Goal: Transaction & Acquisition: Purchase product/service

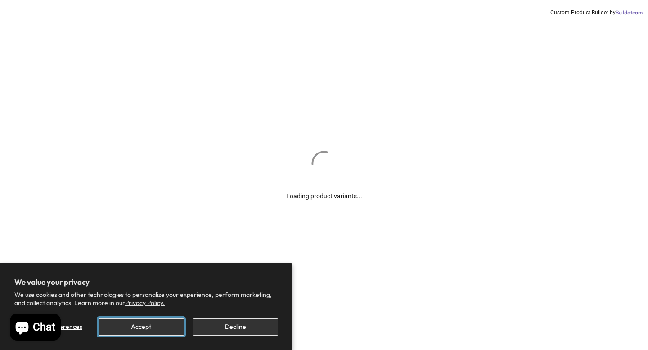
click at [170, 326] on button "Accept" at bounding box center [141, 327] width 85 height 18
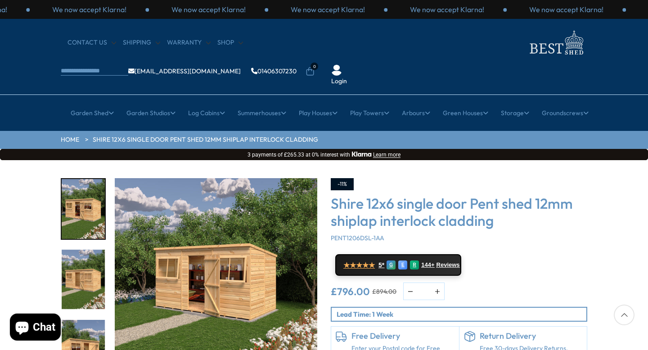
click at [94, 253] on img "2 / 8" at bounding box center [83, 280] width 43 height 60
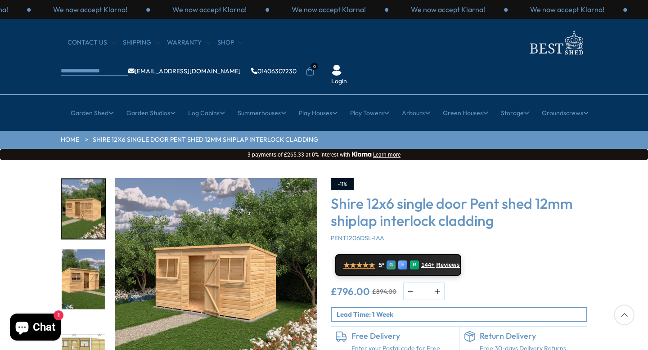
click at [90, 320] on img "4 / 8" at bounding box center [83, 350] width 43 height 60
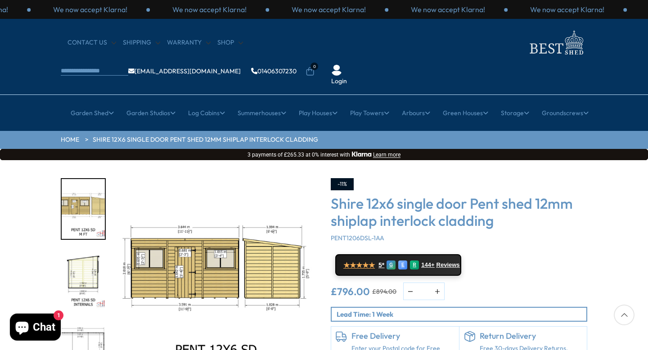
click at [94, 179] on img "4 / 8" at bounding box center [83, 209] width 43 height 60
click at [90, 185] on img "4 / 8" at bounding box center [83, 209] width 43 height 60
click at [87, 251] on img "5 / 8" at bounding box center [83, 280] width 43 height 60
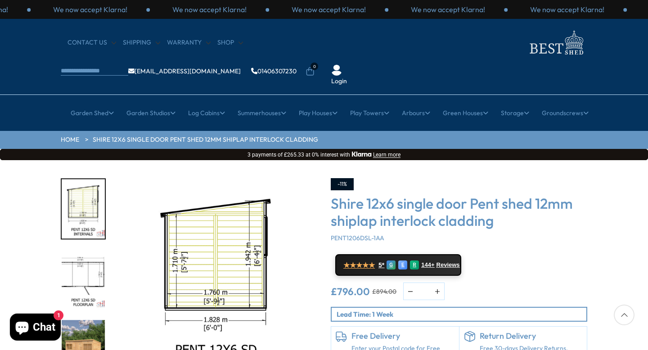
click at [83, 320] on img "7 / 8" at bounding box center [83, 350] width 43 height 60
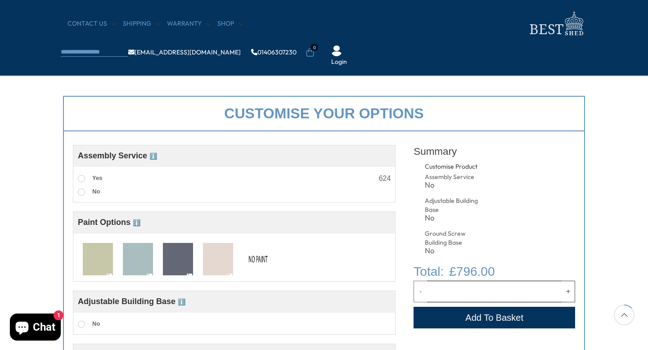
scroll to position [288, 0]
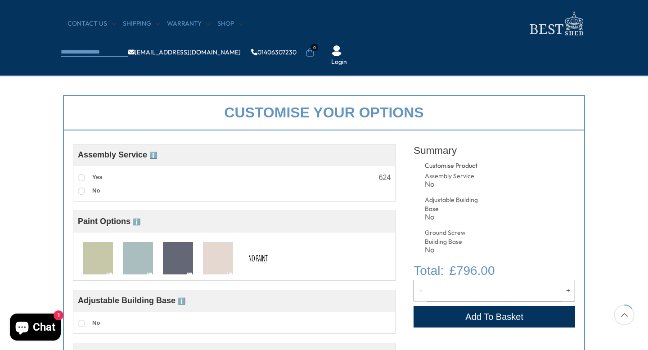
click at [96, 255] on img at bounding box center [98, 258] width 30 height 33
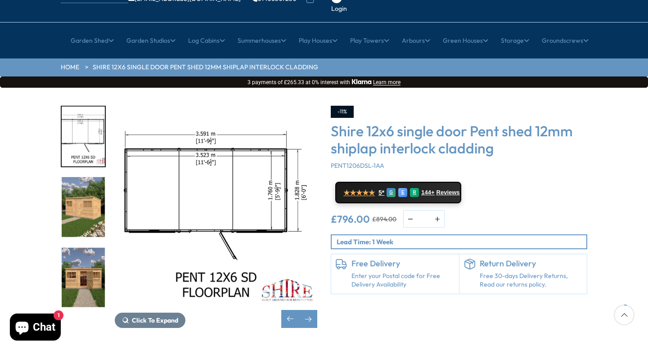
scroll to position [72, 0]
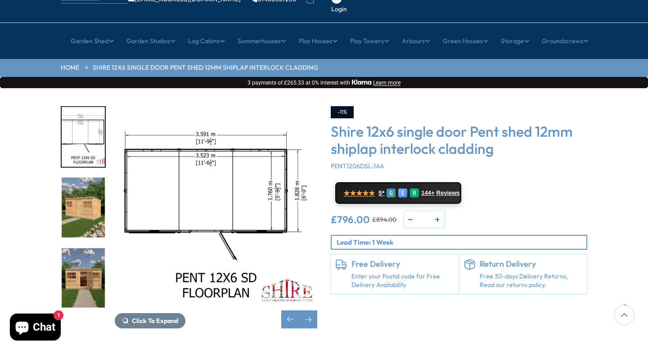
click at [81, 248] on img "8 / 8" at bounding box center [83, 278] width 43 height 60
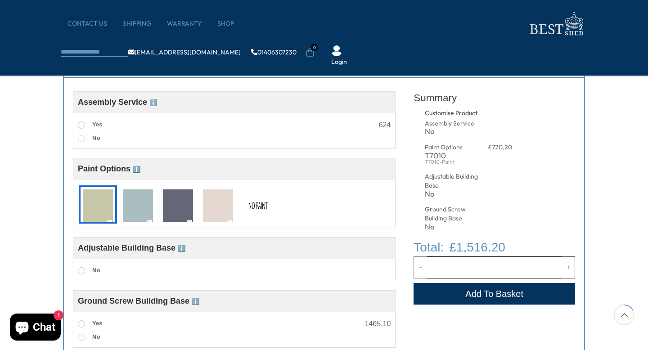
scroll to position [342, 0]
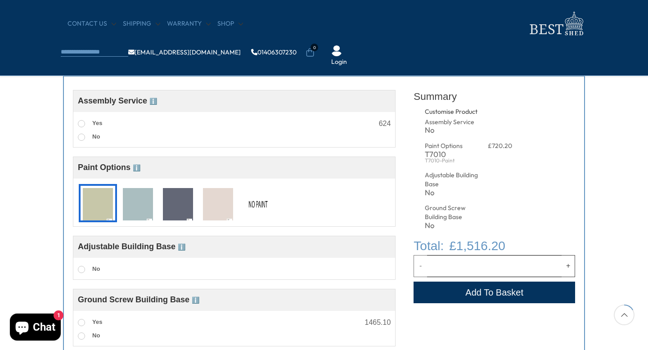
click at [135, 170] on span "ℹ️" at bounding box center [137, 167] width 8 height 7
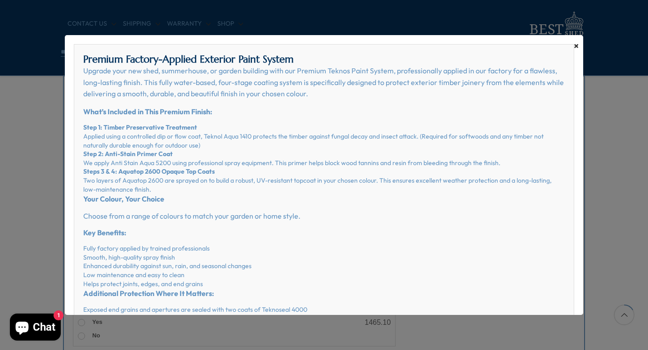
click at [575, 44] on span "×" at bounding box center [576, 46] width 5 height 13
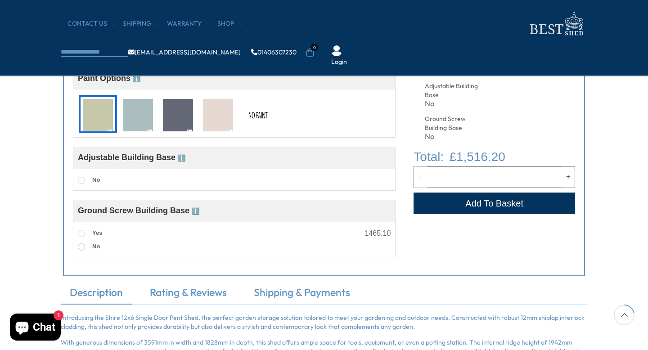
scroll to position [432, 0]
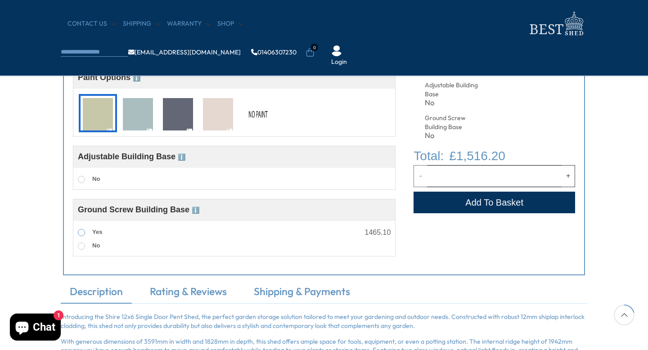
click at [80, 235] on span at bounding box center [81, 232] width 7 height 7
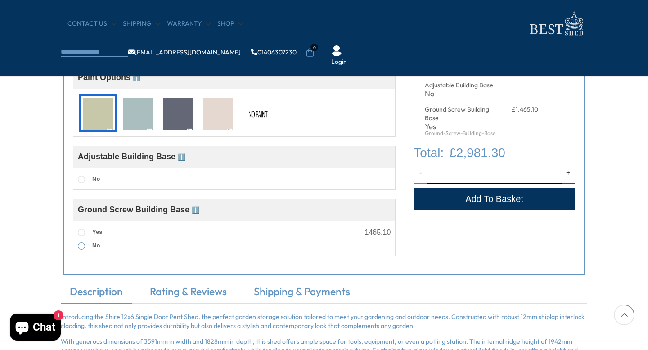
click at [81, 245] on span at bounding box center [81, 246] width 7 height 7
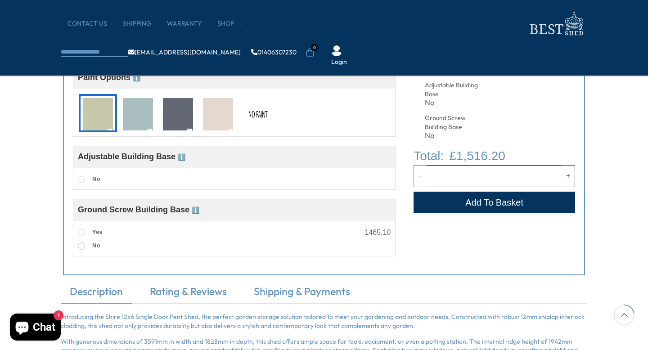
click at [198, 212] on span "ℹ️" at bounding box center [196, 210] width 8 height 7
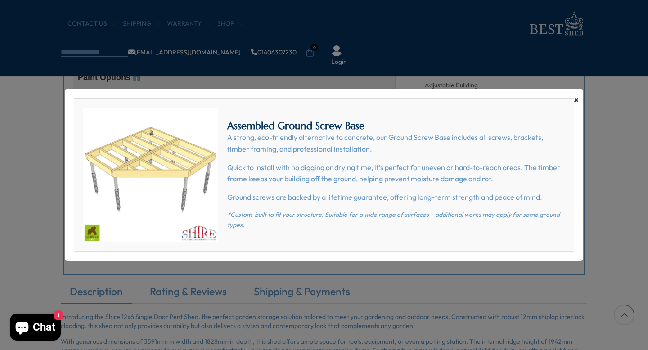
click at [576, 101] on span "×" at bounding box center [576, 100] width 5 height 13
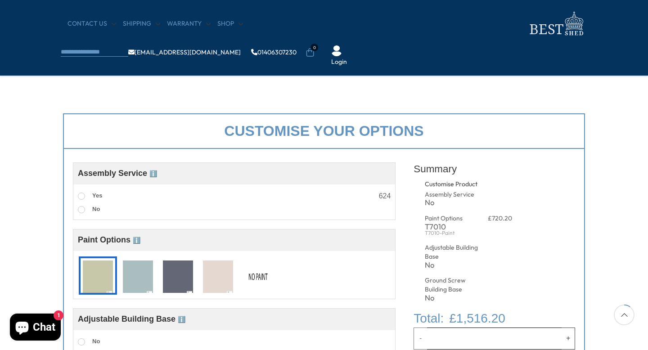
scroll to position [252, 0]
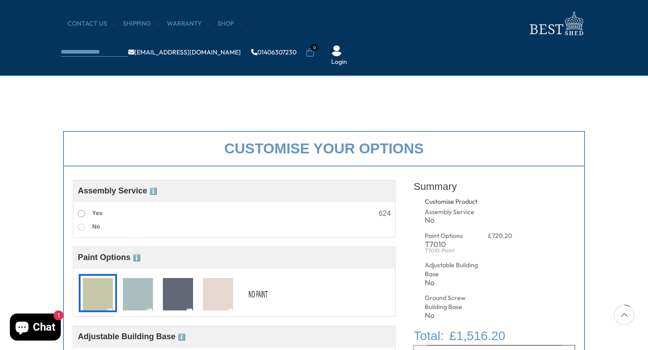
click at [81, 212] on span at bounding box center [81, 213] width 7 height 7
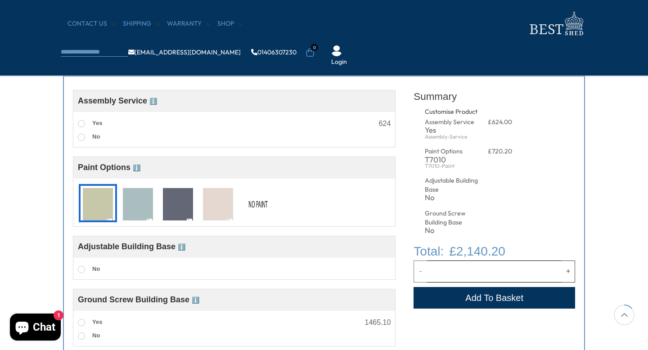
scroll to position [360, 0]
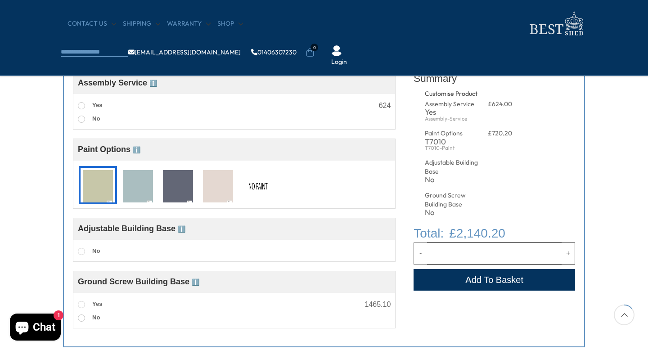
click at [271, 190] on img at bounding box center [258, 186] width 30 height 33
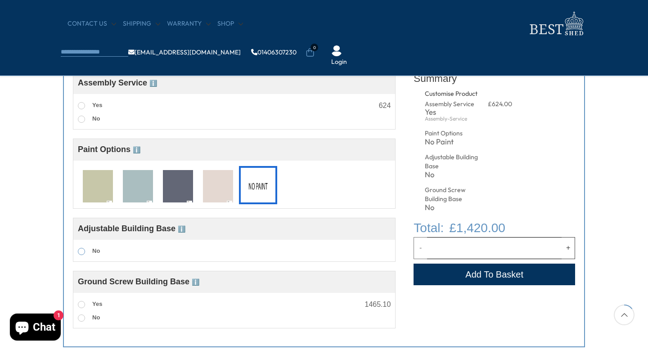
click at [79, 256] on label "No" at bounding box center [89, 252] width 22 height 12
click at [178, 225] on span "Adjustable Building Base ℹ️" at bounding box center [132, 228] width 108 height 9
click at [182, 228] on span "ℹ️" at bounding box center [182, 229] width 8 height 7
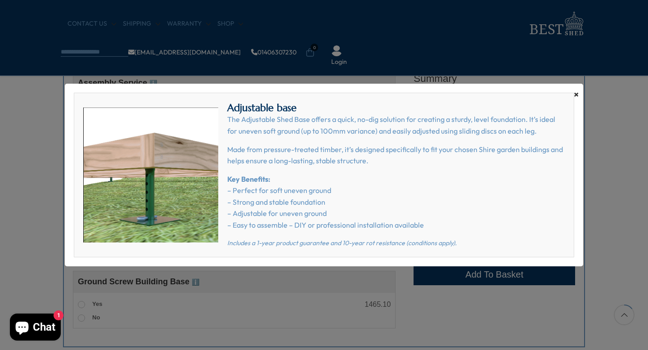
click at [577, 91] on span "×" at bounding box center [576, 94] width 5 height 13
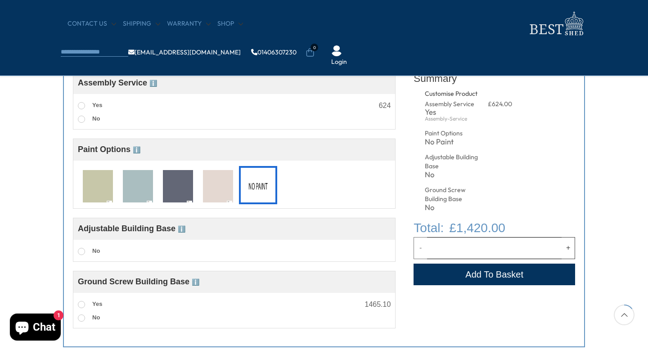
click at [195, 281] on span "ℹ️" at bounding box center [196, 282] width 8 height 7
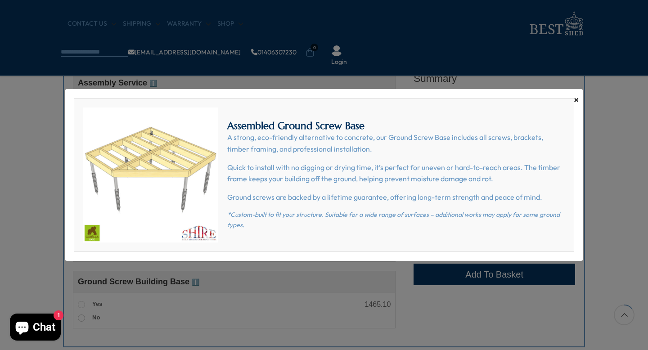
click at [576, 103] on span "×" at bounding box center [576, 100] width 5 height 13
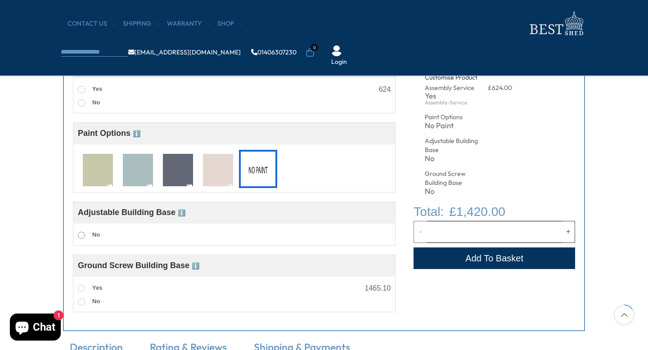
scroll to position [378, 0]
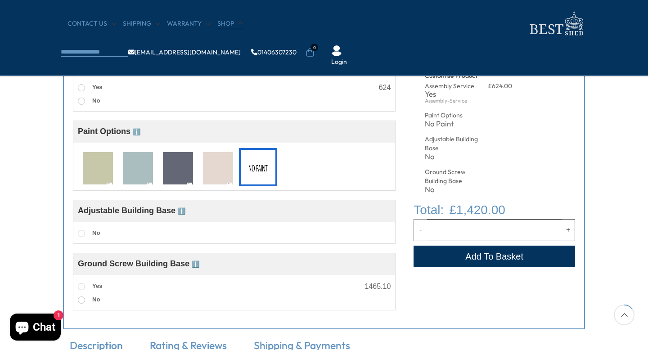
click at [229, 23] on link "Shop" at bounding box center [230, 23] width 26 height 9
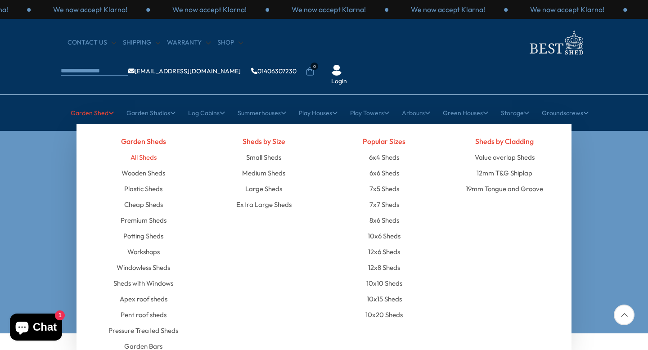
click at [149, 149] on link "All Sheds" at bounding box center [144, 157] width 26 height 16
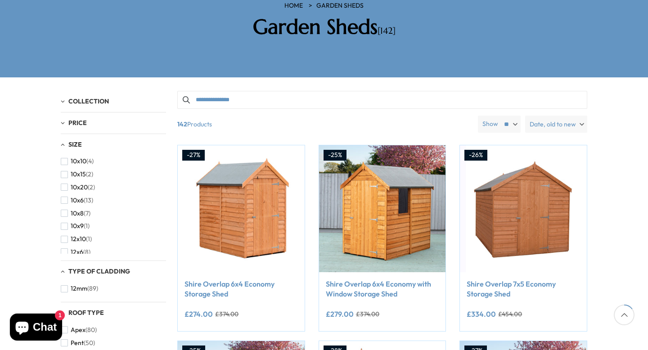
scroll to position [162, 0]
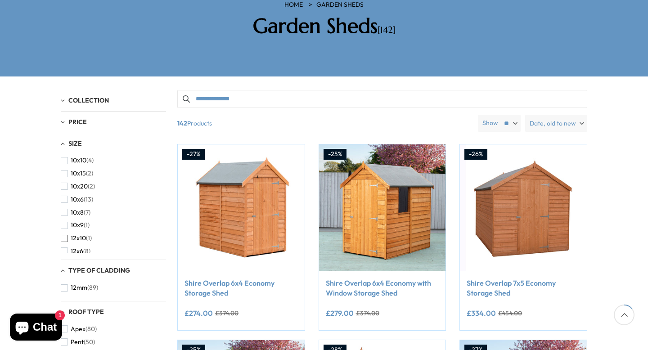
click at [86, 235] on span "(1)" at bounding box center [89, 239] width 6 height 8
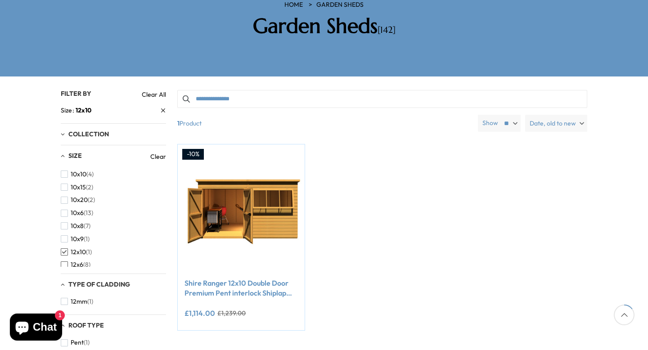
click at [79, 261] on span "12x6" at bounding box center [77, 265] width 13 height 8
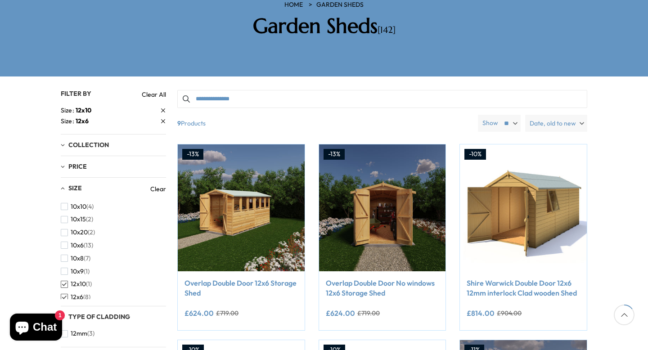
click at [78, 280] on span "12x10" at bounding box center [78, 284] width 15 height 8
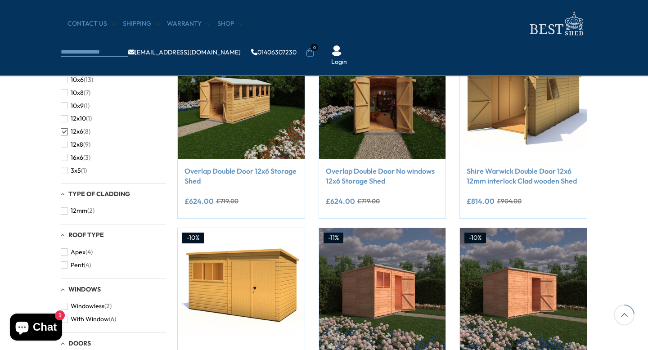
scroll to position [50, 0]
click at [83, 137] on span "(9)" at bounding box center [86, 138] width 7 height 8
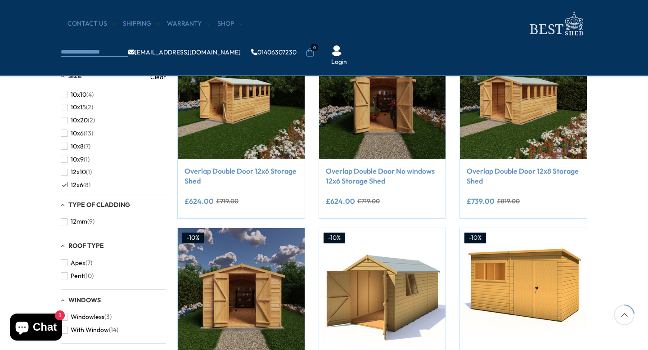
click at [66, 184] on span "button" at bounding box center [64, 185] width 7 height 7
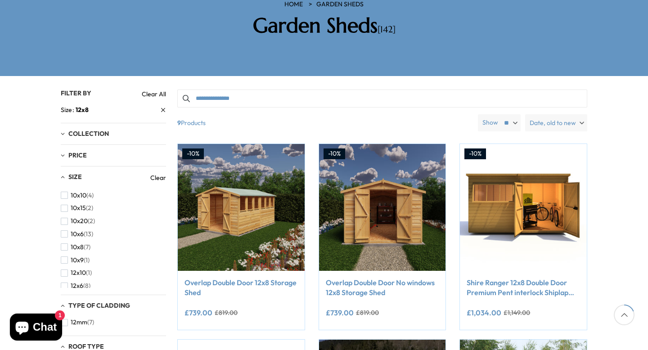
scroll to position [162, 0]
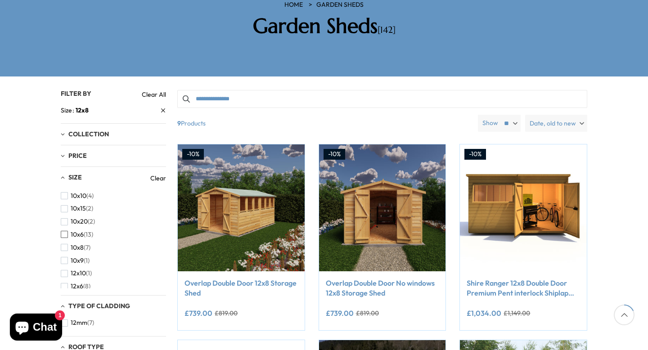
click at [81, 231] on span "10x6" at bounding box center [77, 235] width 13 height 8
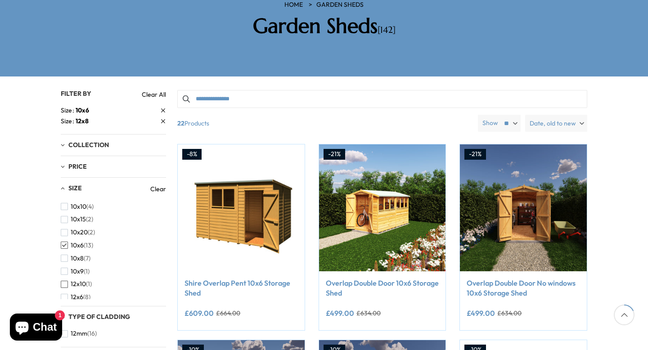
click at [67, 281] on span "button" at bounding box center [64, 284] width 7 height 7
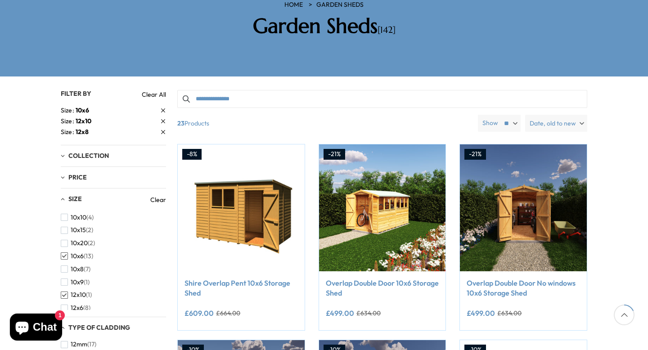
click at [64, 253] on span "button" at bounding box center [64, 256] width 7 height 7
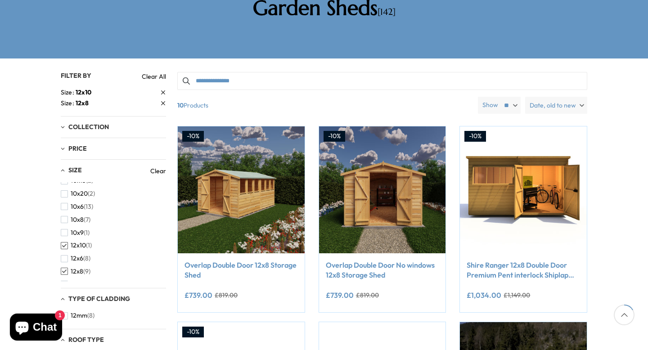
scroll to position [19, 0]
click at [65, 269] on span "button" at bounding box center [64, 272] width 7 height 7
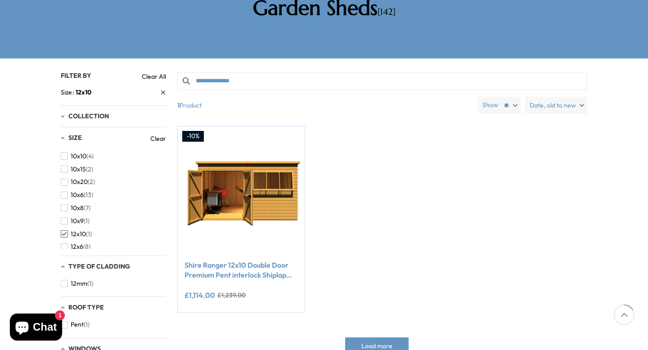
click at [65, 230] on span "button" at bounding box center [64, 233] width 7 height 7
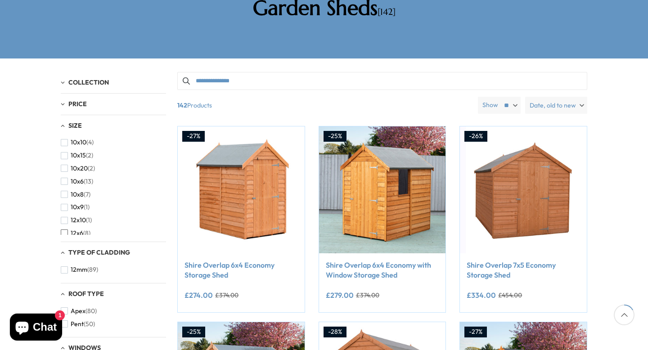
click at [70, 227] on button "12x6 (8)" at bounding box center [76, 233] width 30 height 13
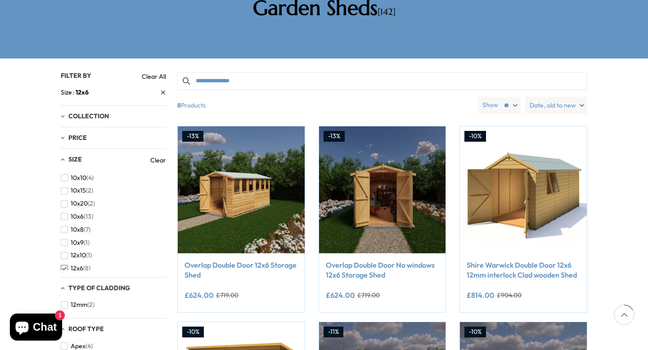
drag, startPoint x: 166, startPoint y: 149, endPoint x: 169, endPoint y: 159, distance: 10.7
click at [164, 171] on div "10x10 (4) 10x15 (2) 10x20 (2) 10x6 (13) 10x8 (7) 10x9 (1) 12x10 (1) 12x6 (8) 12…" at bounding box center [113, 220] width 105 height 99
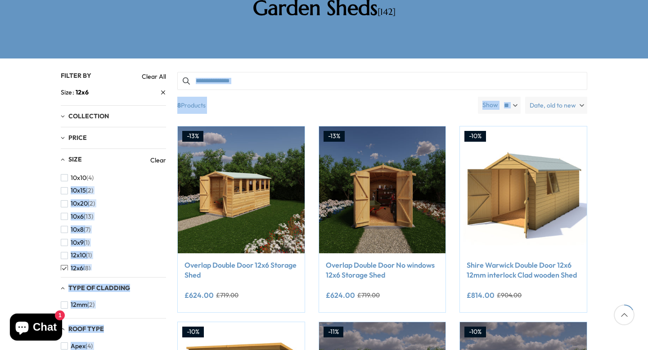
drag, startPoint x: 166, startPoint y: 155, endPoint x: 167, endPoint y: 161, distance: 6.4
click at [167, 72] on div "Filter By Filter By Clear All Size 12x6 Collection Garden Sheds (8) Summerhouse…" at bounding box center [324, 72] width 527 height 0
click at [66, 230] on span "button" at bounding box center [64, 233] width 7 height 7
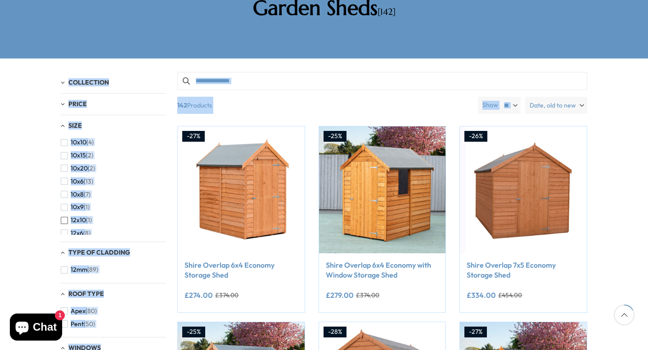
click at [68, 214] on button "12x10 (1)" at bounding box center [76, 220] width 31 height 13
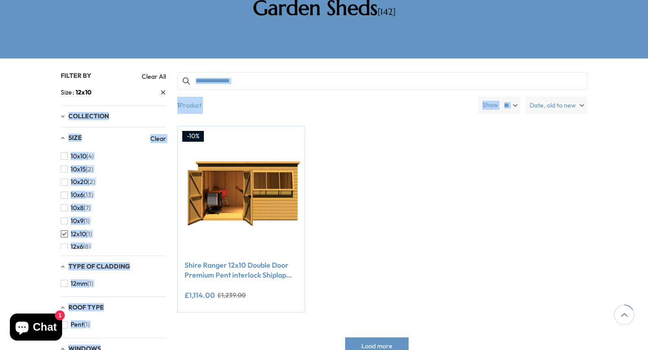
click at [68, 230] on span "button" at bounding box center [64, 233] width 7 height 7
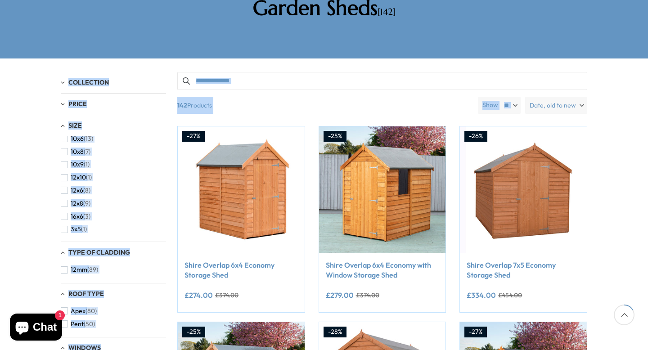
scroll to position [44, 0]
click at [68, 196] on button "12x8 (9)" at bounding box center [76, 202] width 30 height 13
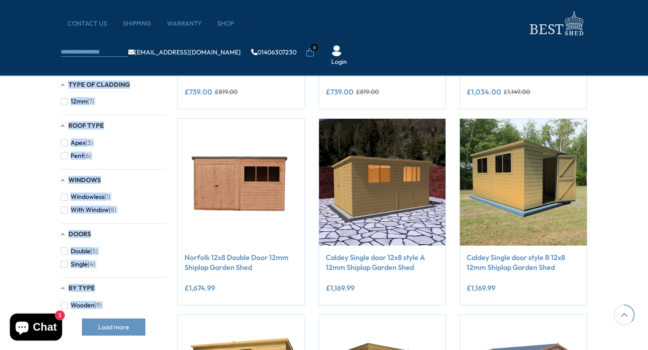
scroll to position [306, 0]
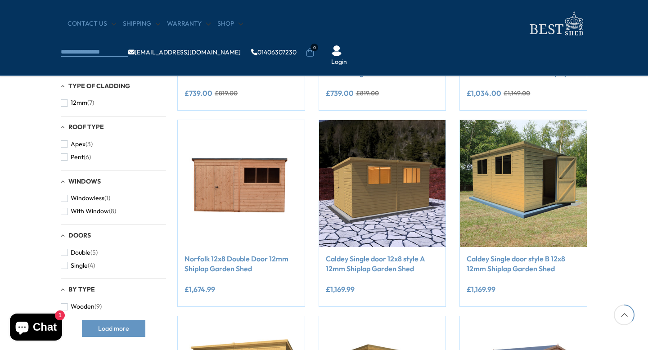
click at [0, 200] on div "Filters 142 products viewed 9" at bounding box center [324, 191] width 648 height 671
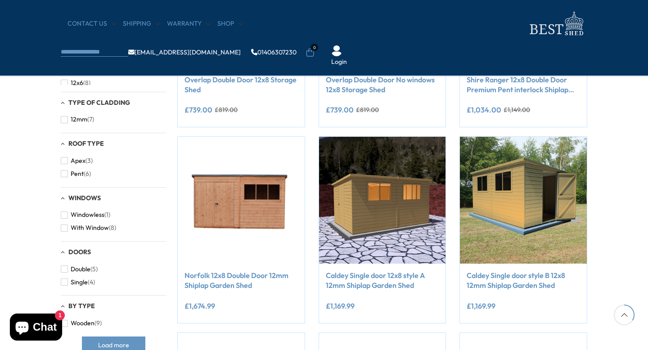
scroll to position [288, 0]
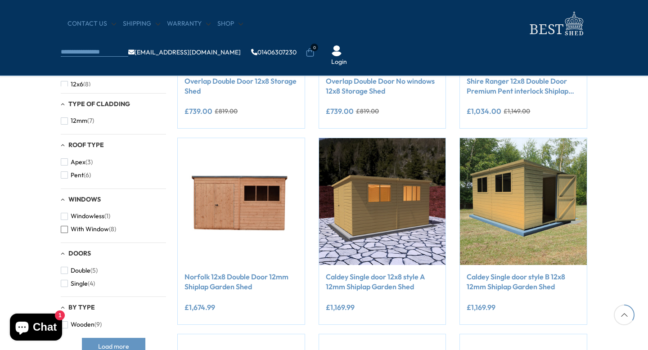
click at [64, 227] on span "button" at bounding box center [64, 229] width 7 height 7
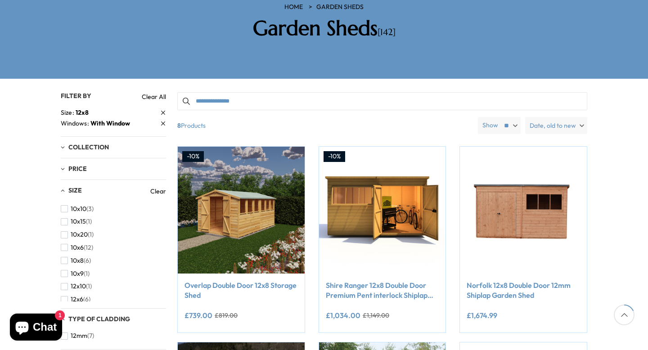
scroll to position [162, 0]
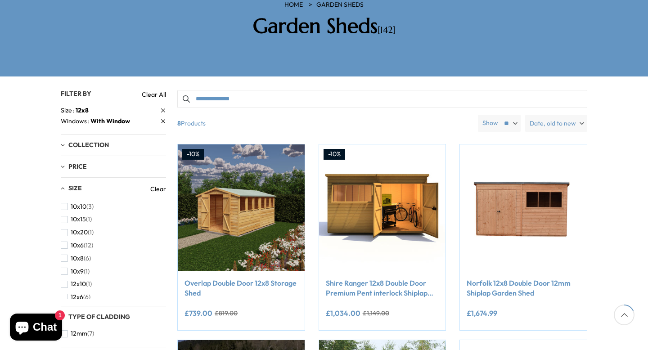
click at [159, 185] on link "Clear" at bounding box center [158, 189] width 16 height 9
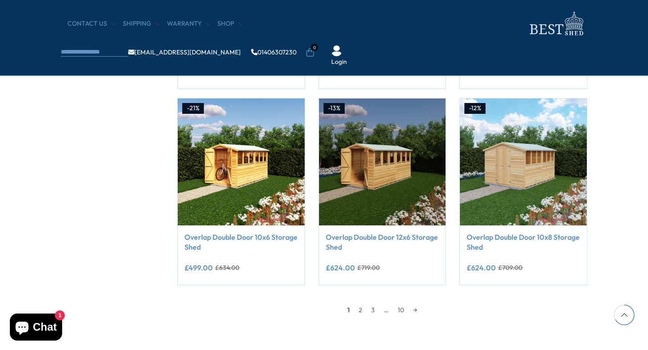
scroll to position [738, 0]
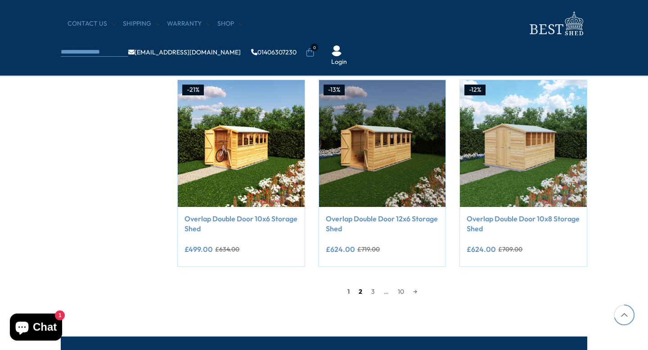
click at [358, 290] on link "2" at bounding box center [360, 292] width 13 height 14
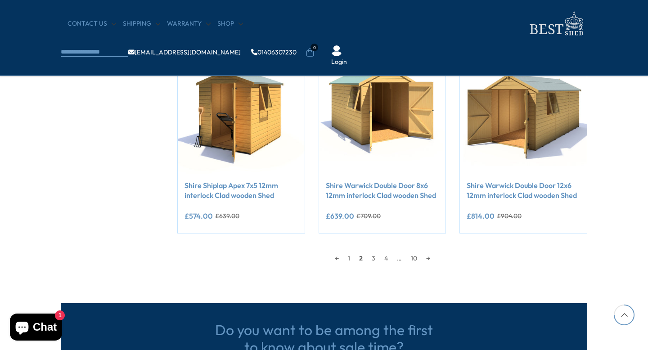
scroll to position [770, 0]
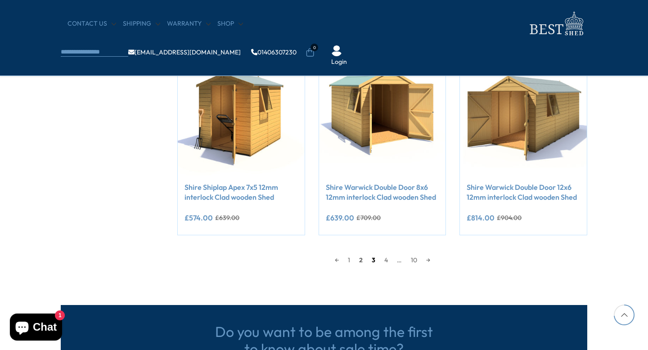
click at [374, 260] on link "3" at bounding box center [373, 260] width 13 height 14
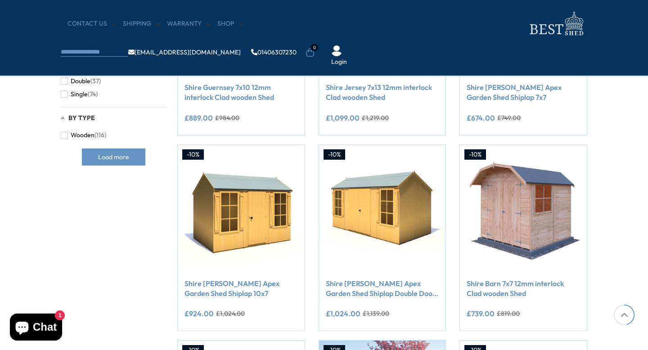
scroll to position [482, 0]
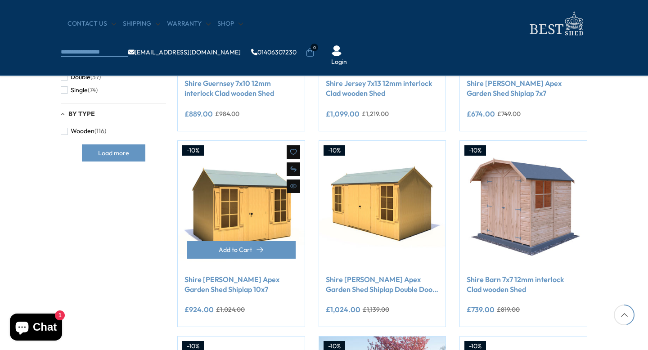
click at [250, 282] on link "Shire Holt Apex Garden Shed Shiplap 10x7" at bounding box center [241, 285] width 113 height 20
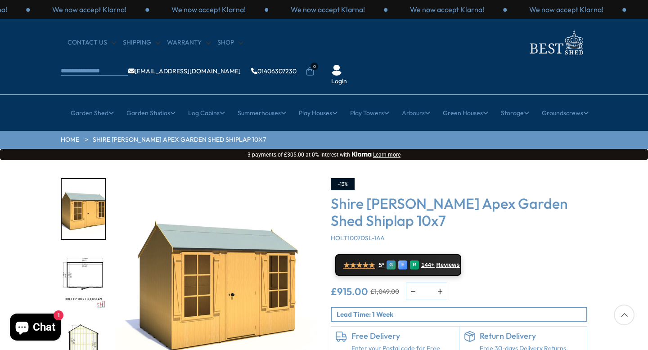
click at [87, 250] on img "2 / 11" at bounding box center [83, 280] width 43 height 60
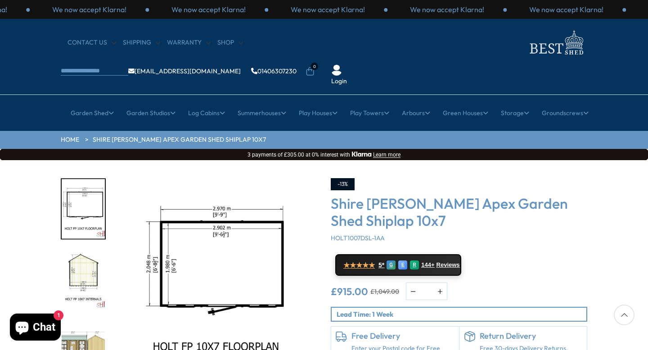
click at [82, 320] on img "4 / 11" at bounding box center [83, 350] width 43 height 60
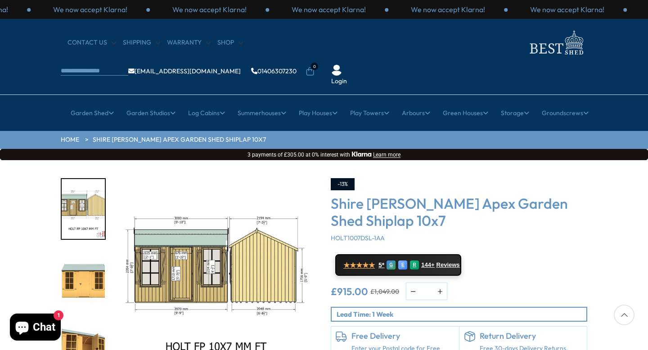
click at [83, 320] on img "6 / 11" at bounding box center [83, 350] width 43 height 60
click at [86, 320] on img "6 / 11" at bounding box center [83, 350] width 43 height 60
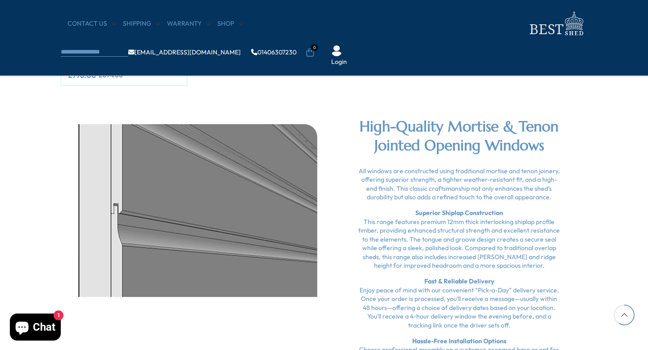
scroll to position [1548, 0]
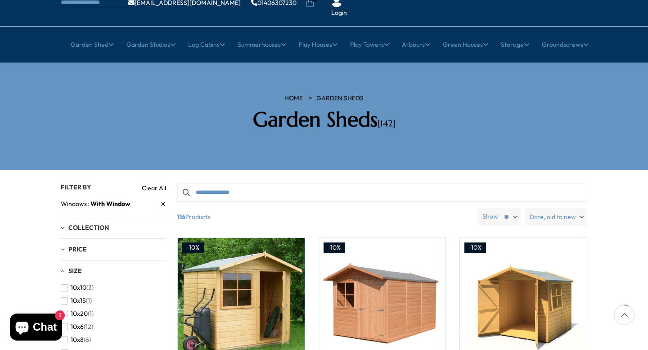
scroll to position [54, 0]
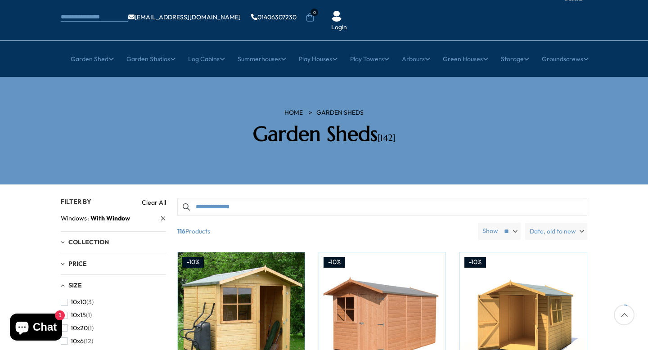
click at [552, 223] on span "Date, old to new" at bounding box center [553, 231] width 46 height 17
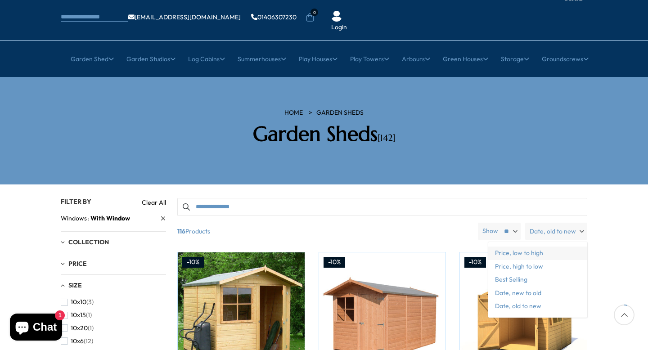
click at [536, 247] on span "Price, low to high" at bounding box center [537, 254] width 99 height 14
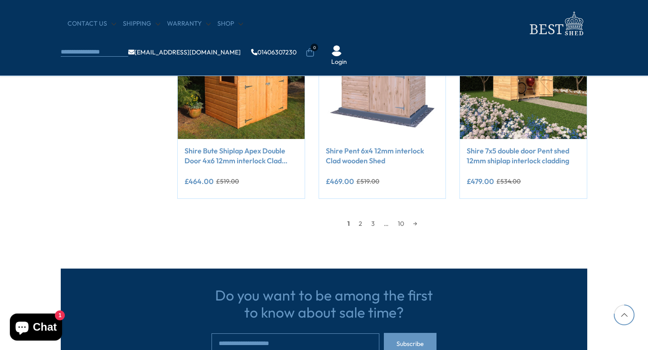
scroll to position [810, 0]
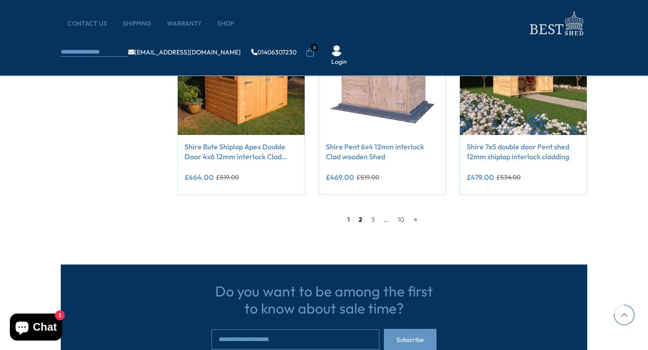
click at [358, 223] on link "2" at bounding box center [360, 220] width 13 height 14
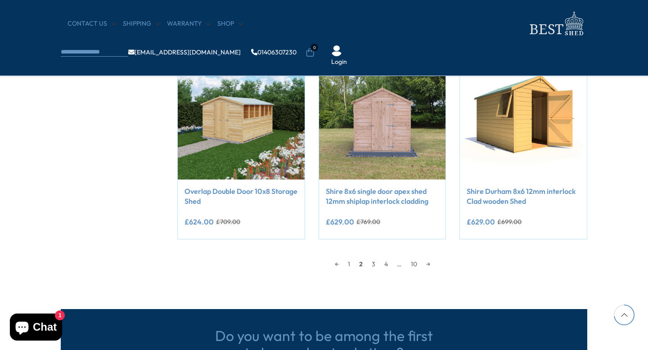
scroll to position [806, 0]
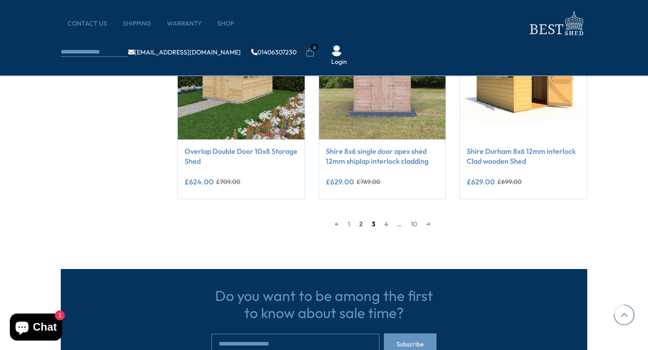
click at [370, 226] on link "3" at bounding box center [373, 224] width 13 height 14
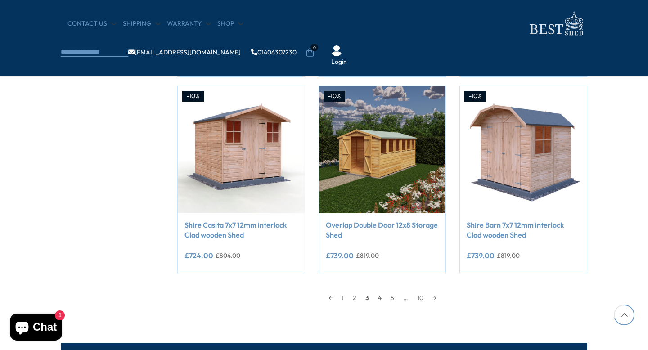
scroll to position [734, 0]
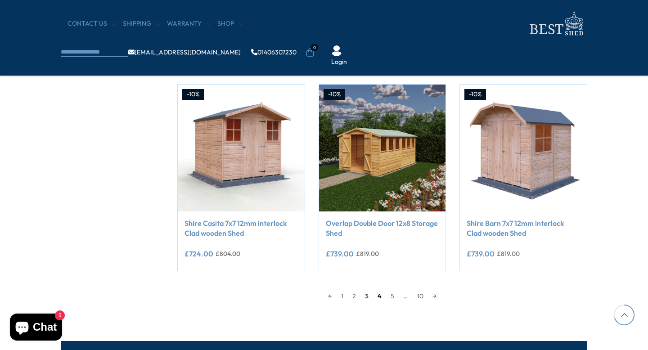
click at [379, 296] on link "4" at bounding box center [379, 296] width 13 height 14
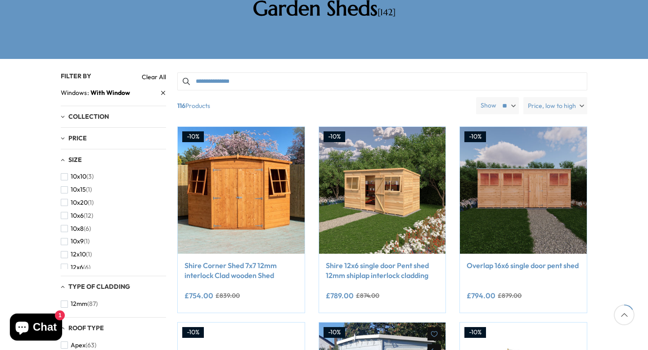
scroll to position [176, 0]
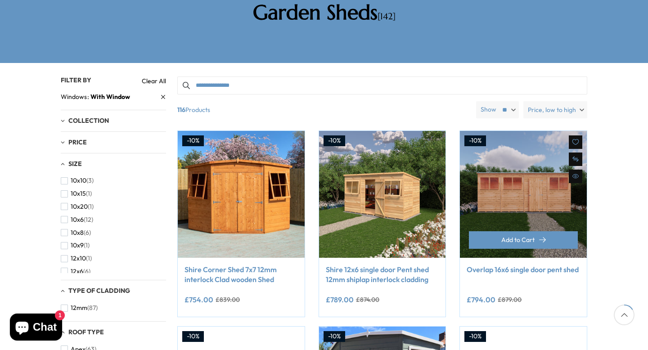
click at [527, 265] on link "Overlap 16x6 single door pent shed" at bounding box center [523, 270] width 113 height 10
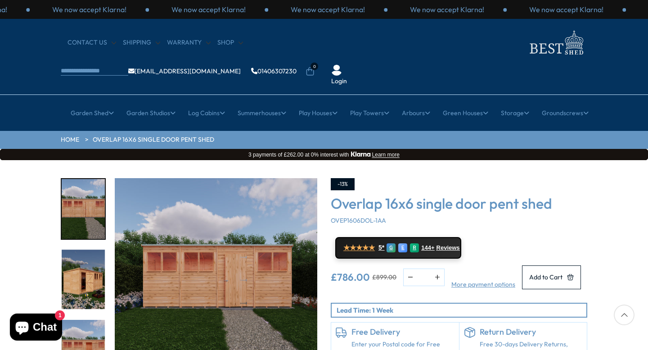
click at [81, 250] on img "2 / 8" at bounding box center [83, 280] width 43 height 60
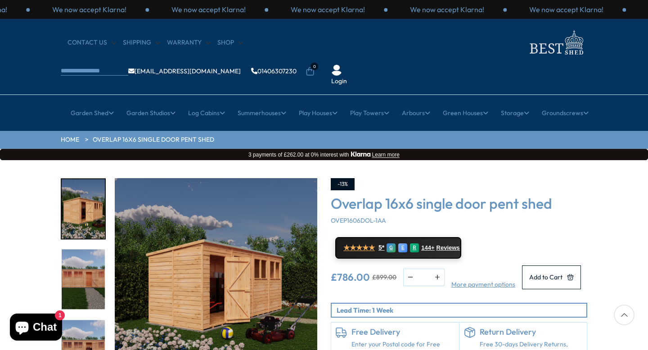
click at [76, 320] on img "4 / 8" at bounding box center [83, 350] width 43 height 60
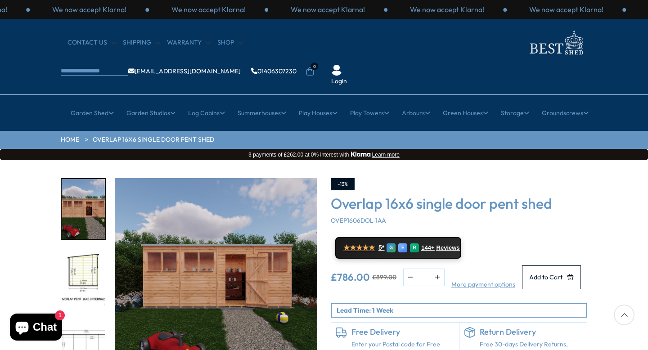
click at [75, 183] on img "4 / 8" at bounding box center [83, 209] width 43 height 60
click at [87, 320] on img "6 / 8" at bounding box center [83, 350] width 43 height 60
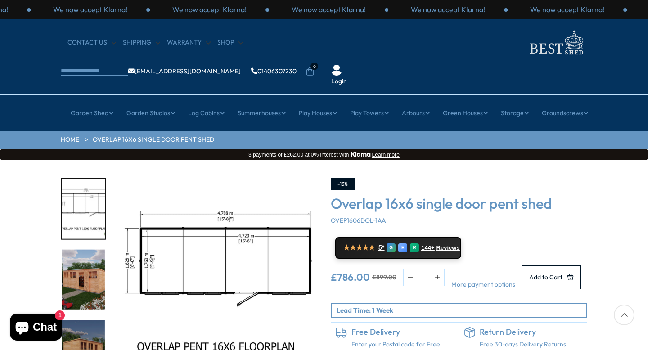
click at [89, 250] on img "7 / 8" at bounding box center [83, 280] width 43 height 60
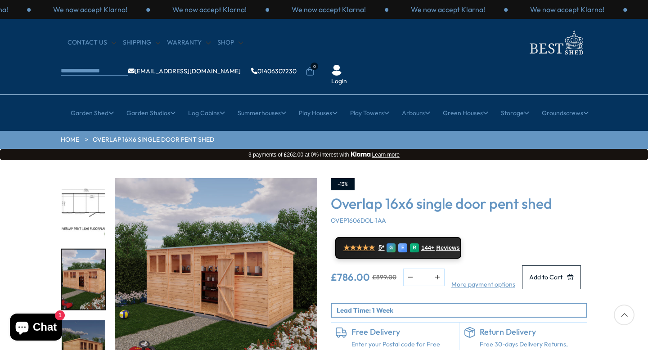
click at [250, 246] on img "7 / 8" at bounding box center [216, 279] width 203 height 203
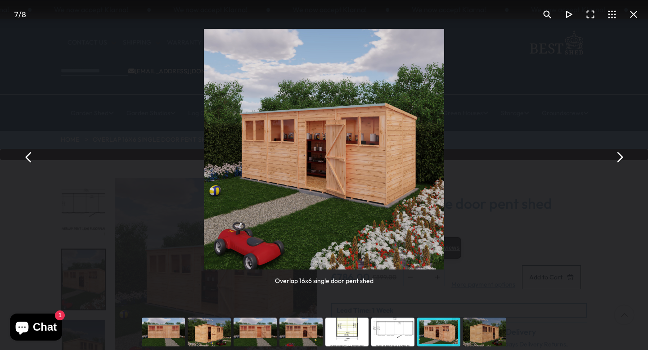
click at [485, 332] on div "You can close this modal content with the ESC key" at bounding box center [485, 332] width 46 height 36
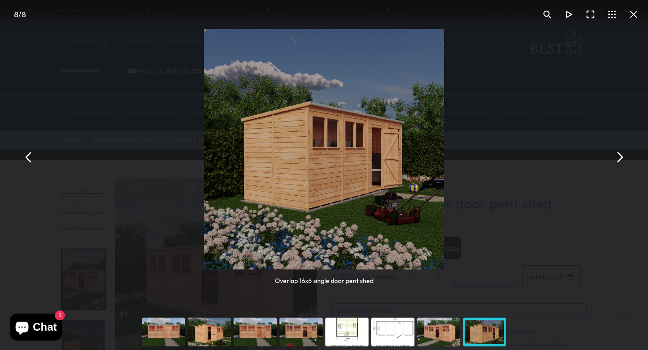
click at [634, 14] on button "You can close this modal content with the ESC key" at bounding box center [634, 15] width 22 height 22
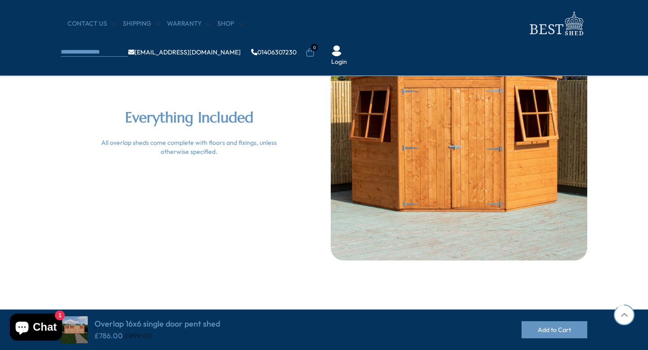
scroll to position [2052, 0]
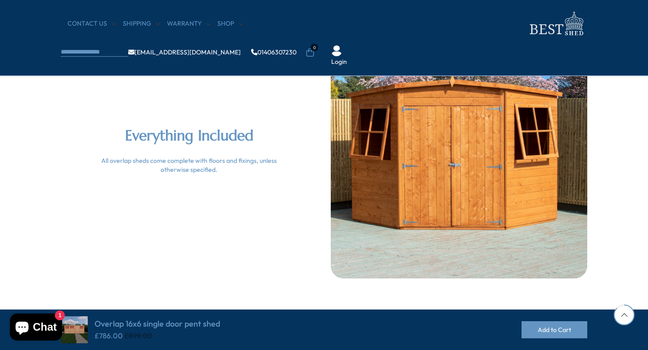
click at [621, 315] on div at bounding box center [624, 315] width 21 height 21
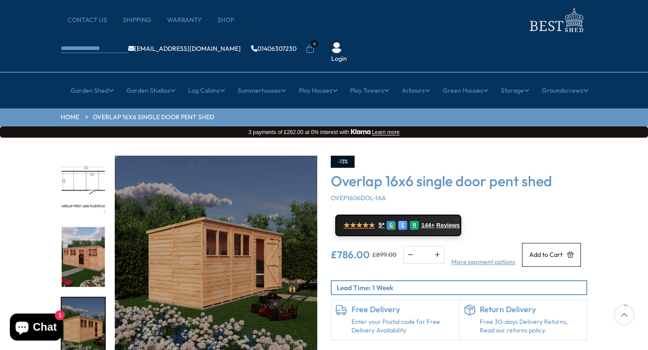
scroll to position [0, 0]
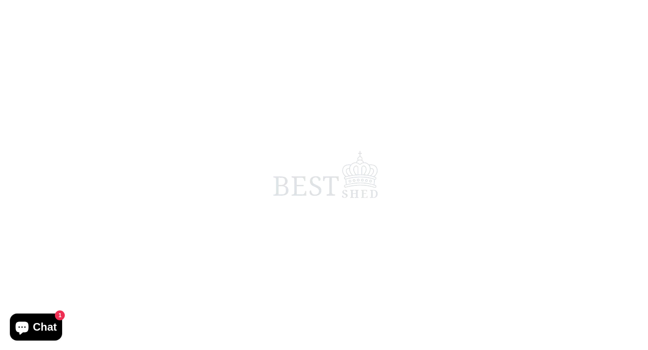
scroll to position [172, 0]
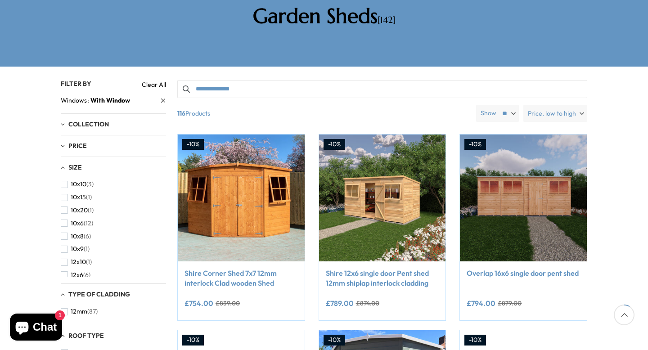
click at [152, 80] on link "Clear All" at bounding box center [154, 84] width 24 height 9
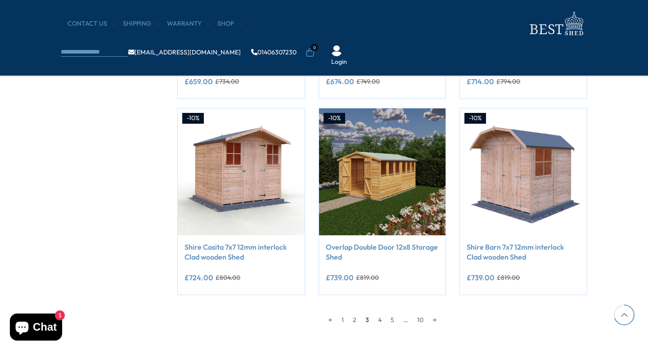
scroll to position [734, 0]
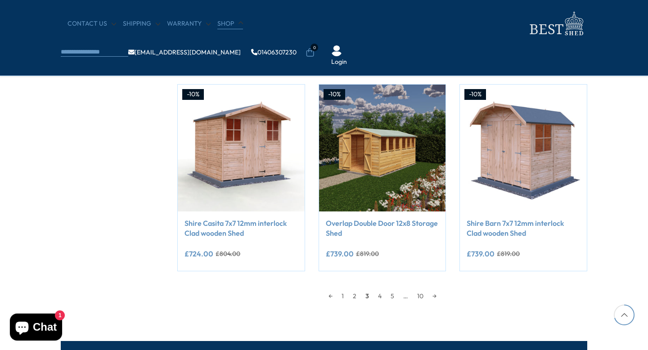
click at [227, 25] on link "Shop" at bounding box center [230, 23] width 26 height 9
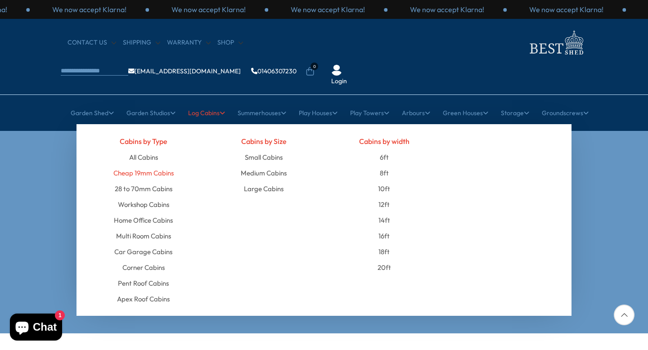
click at [162, 165] on link "Cheap 19mm Cabins" at bounding box center [143, 173] width 60 height 16
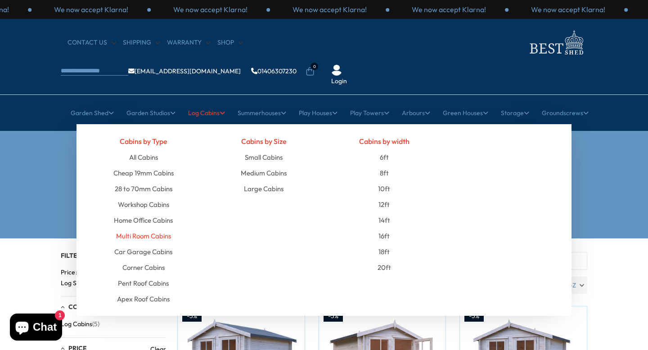
click at [170, 228] on link "Multi Room Cabins" at bounding box center [143, 236] width 55 height 16
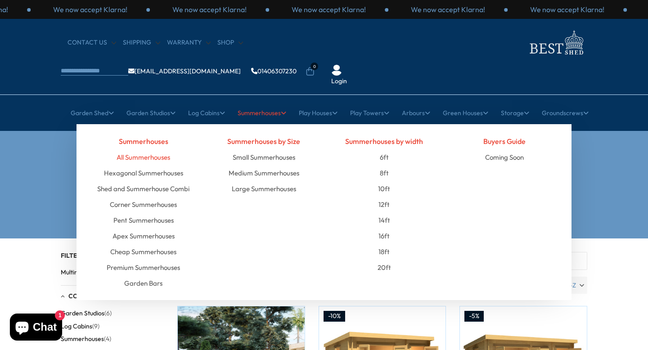
click at [158, 149] on link "All Summerhouses" at bounding box center [144, 157] width 54 height 16
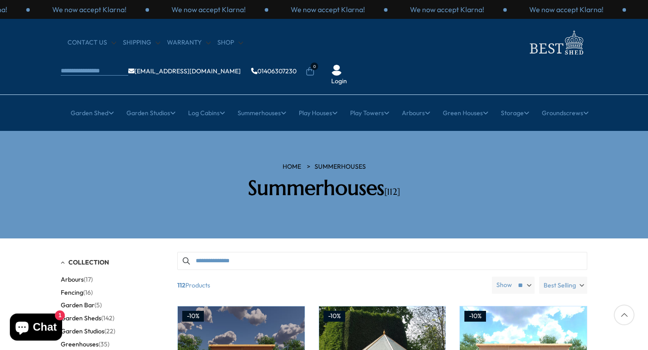
click at [559, 277] on span "Best Selling" at bounding box center [560, 285] width 32 height 17
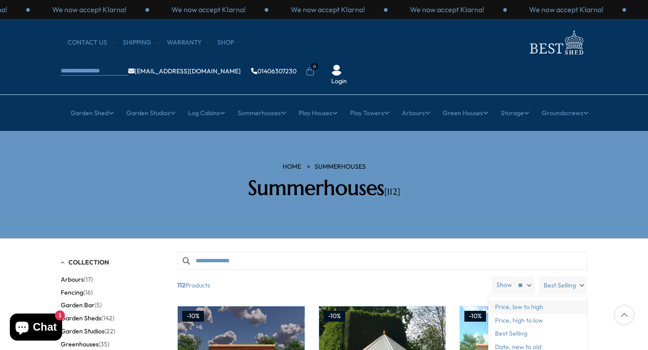
click at [544, 301] on span "Price, low to high" at bounding box center [537, 308] width 99 height 14
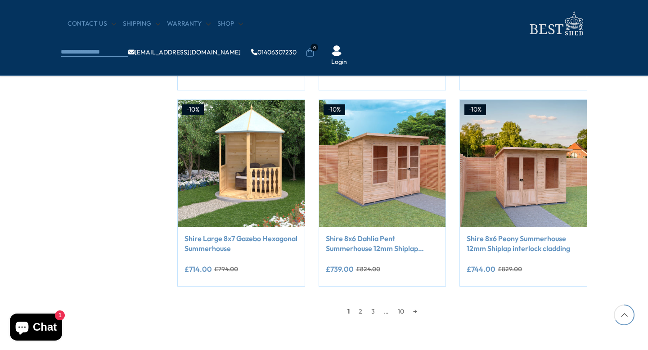
scroll to position [720, 0]
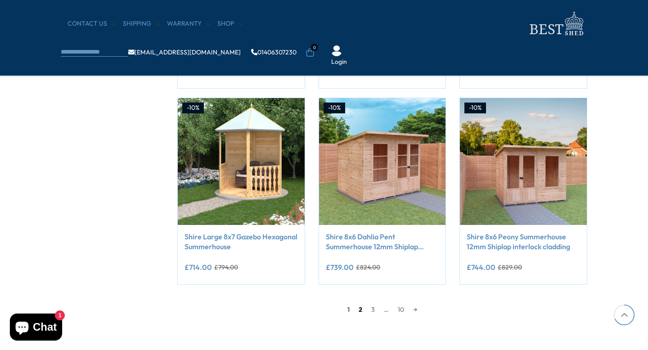
click at [365, 309] on link "2" at bounding box center [360, 310] width 13 height 14
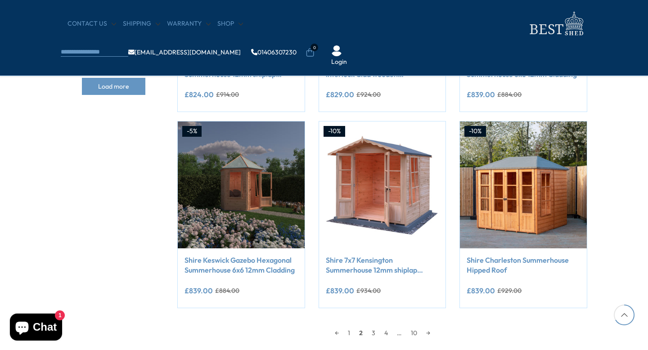
scroll to position [698, 0]
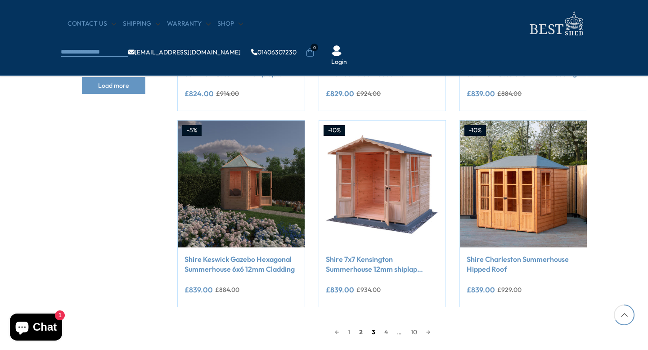
click at [374, 334] on link "3" at bounding box center [373, 332] width 13 height 14
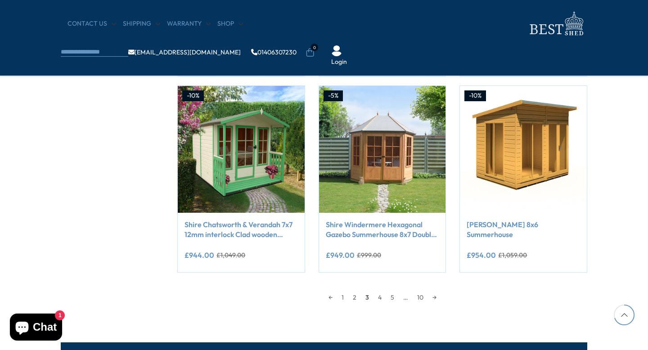
scroll to position [734, 0]
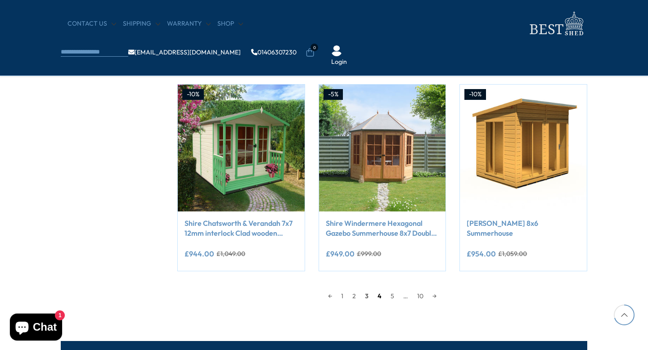
click at [381, 299] on link "4" at bounding box center [379, 296] width 13 height 14
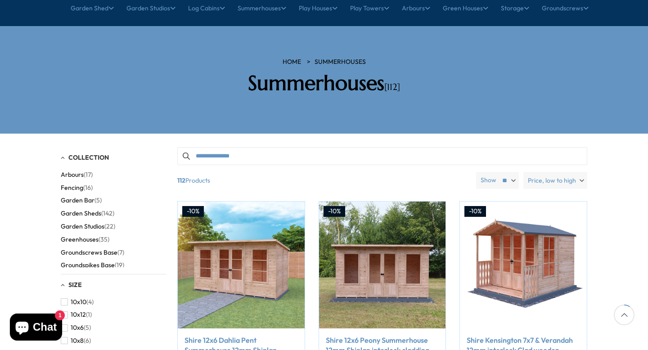
scroll to position [104, 0]
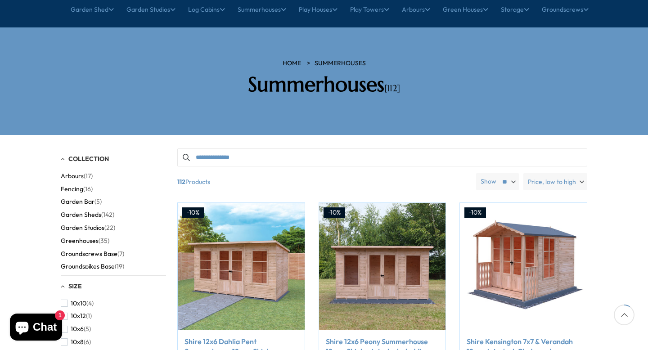
click at [298, 59] on link "HOME" at bounding box center [292, 63] width 18 height 9
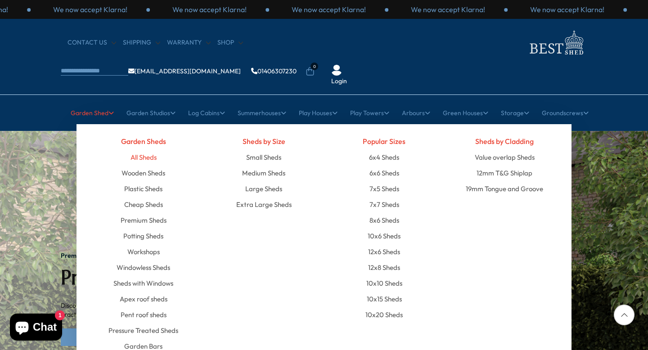
click at [152, 149] on link "All Sheds" at bounding box center [144, 157] width 26 height 16
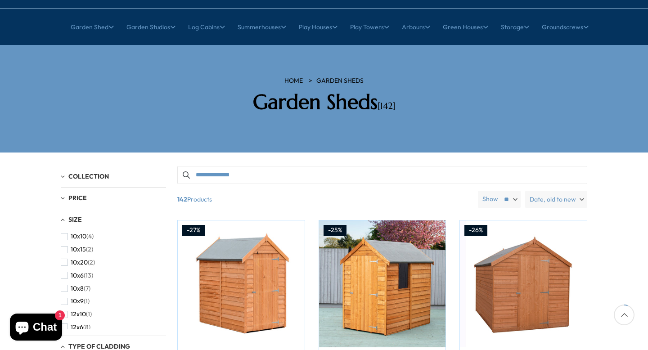
scroll to position [90, 0]
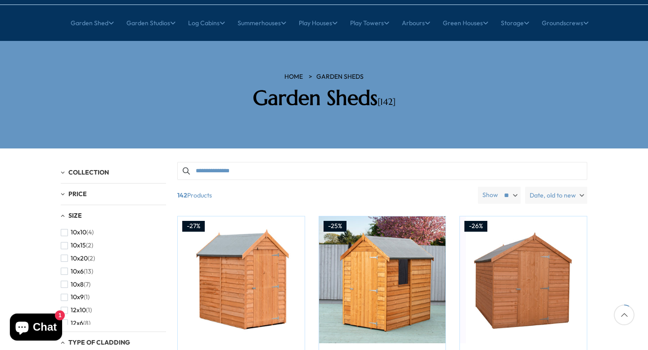
click at [560, 187] on span "Date, old to new" at bounding box center [553, 195] width 46 height 17
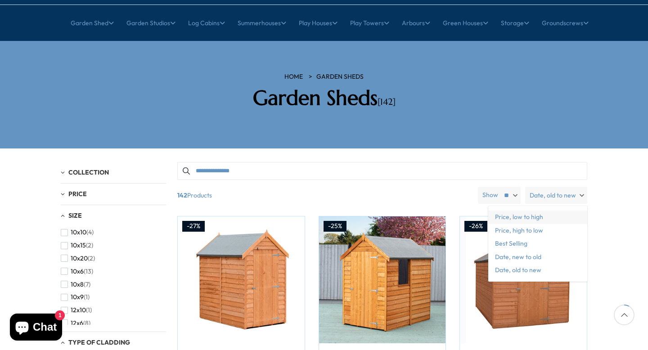
click at [546, 211] on span "Price, low to high" at bounding box center [537, 218] width 99 height 14
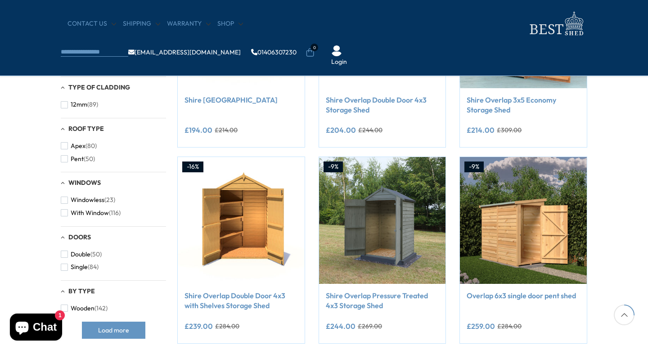
scroll to position [270, 0]
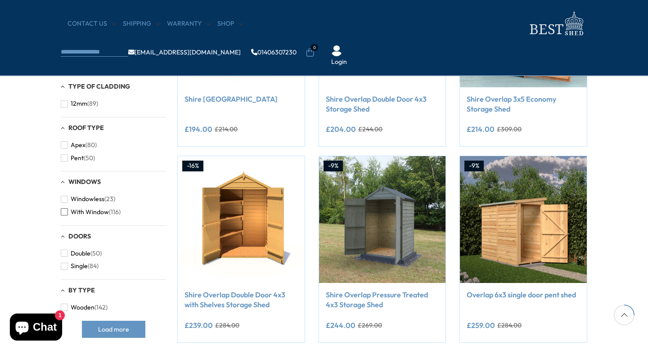
click at [114, 209] on span "(116)" at bounding box center [115, 212] width 12 height 8
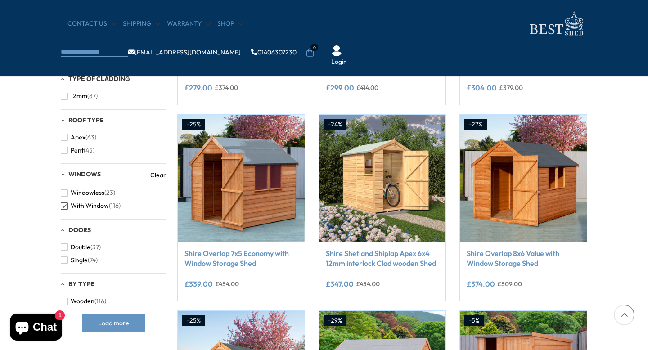
scroll to position [324, 0]
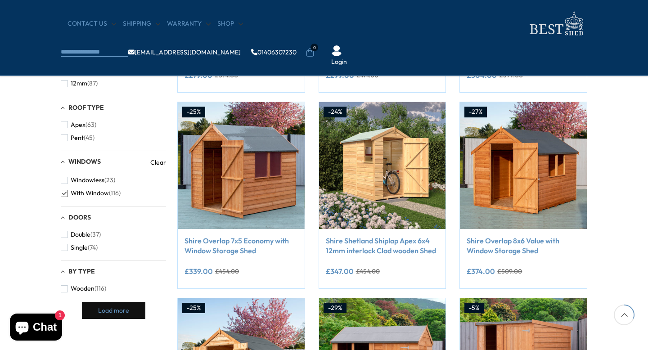
click at [120, 314] on span "Load more" at bounding box center [113, 310] width 31 height 6
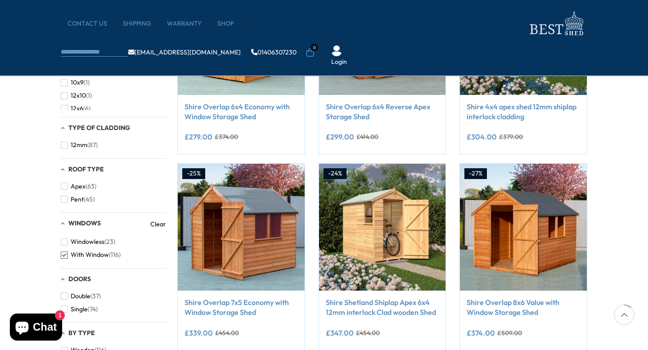
scroll to position [252, 0]
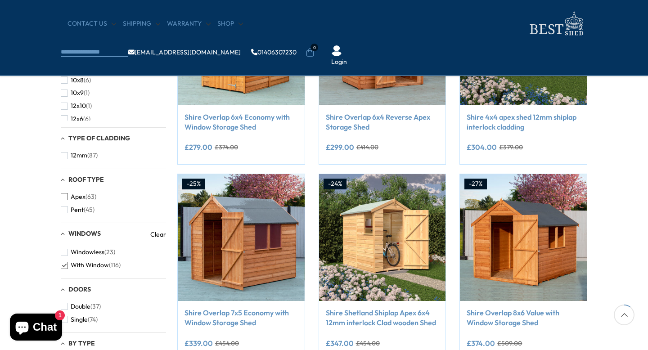
click at [81, 198] on span "Apex" at bounding box center [78, 197] width 15 height 8
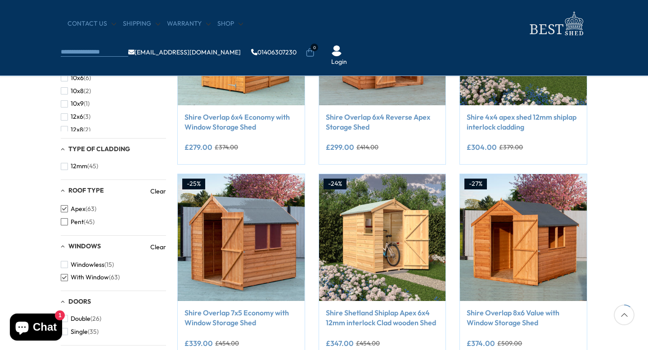
click at [80, 221] on span "Pent" at bounding box center [77, 222] width 13 height 8
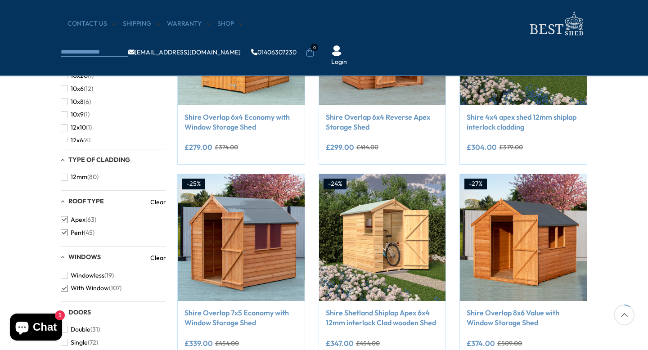
click at [81, 233] on span "Pent" at bounding box center [77, 233] width 13 height 8
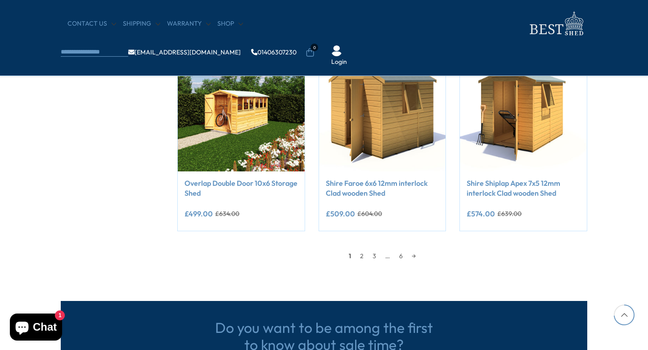
scroll to position [774, 0]
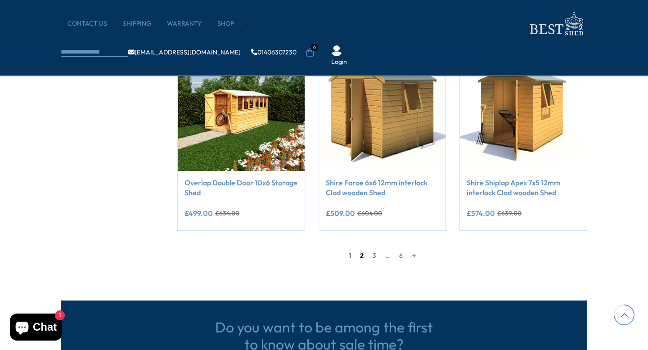
click at [361, 259] on link "2" at bounding box center [362, 256] width 13 height 14
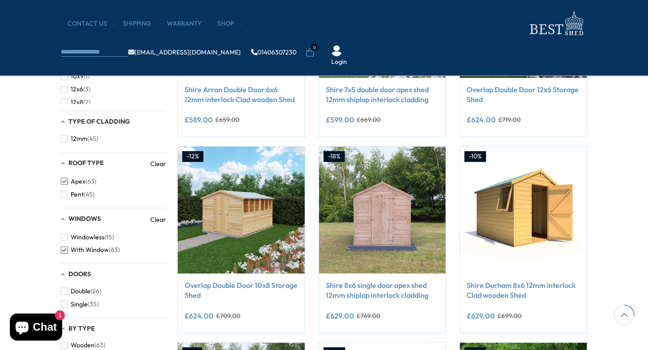
scroll to position [284, 0]
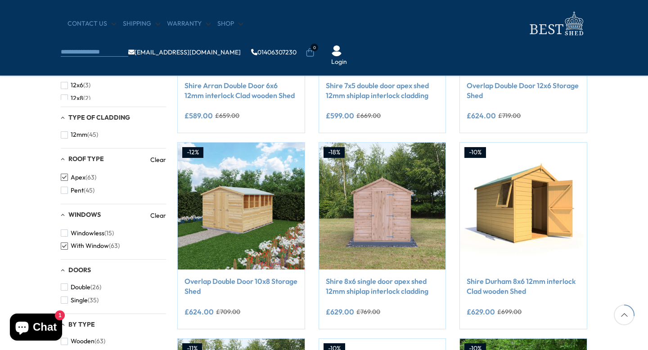
click at [67, 170] on div "Apex (63) Pent (45)" at bounding box center [113, 180] width 105 height 33
click at [64, 178] on span "button" at bounding box center [64, 177] width 7 height 7
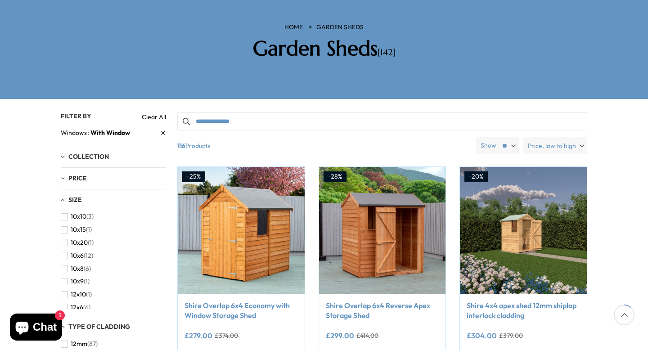
scroll to position [122, 0]
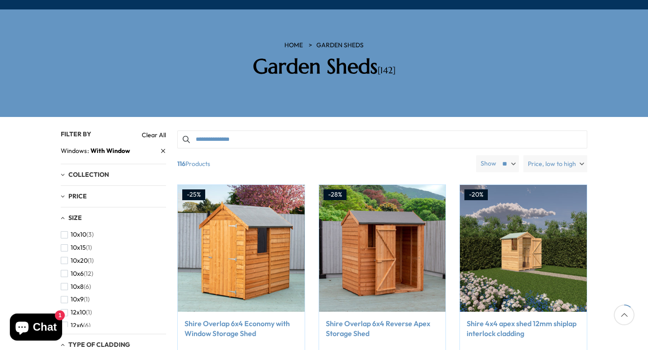
click at [238, 131] on input "Search products" at bounding box center [382, 140] width 410 height 18
type input "*"
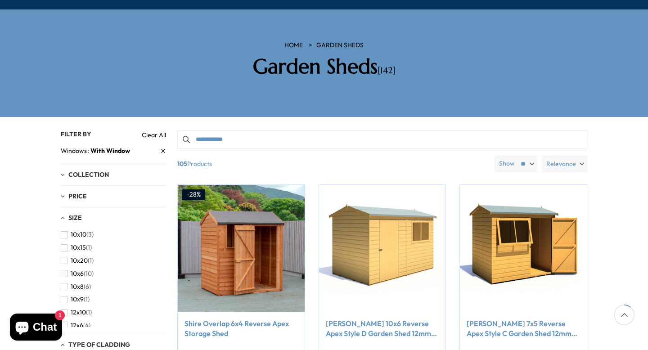
type input "**********"
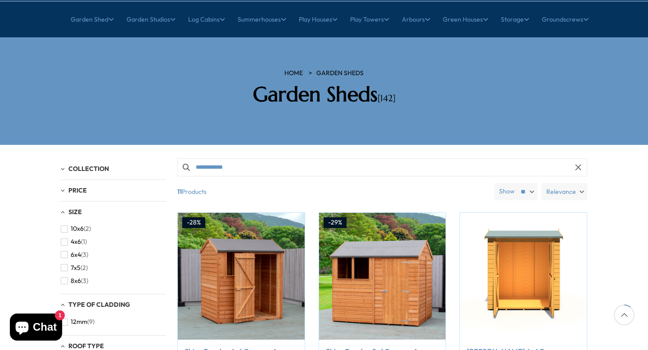
scroll to position [90, 0]
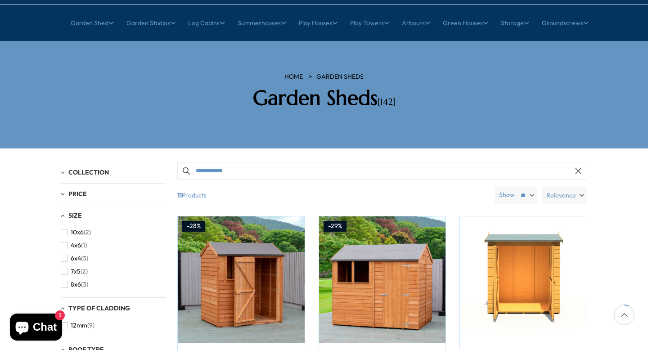
drag, startPoint x: 272, startPoint y: 141, endPoint x: 105, endPoint y: 123, distance: 167.9
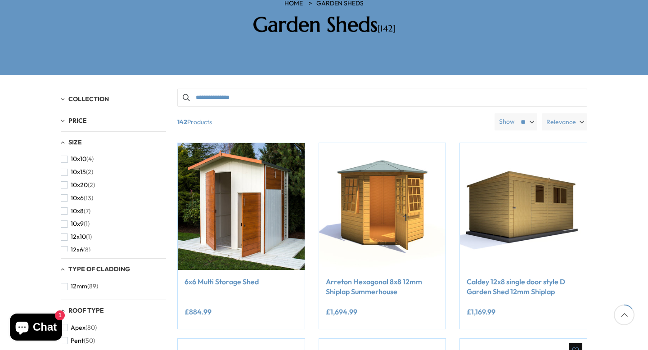
scroll to position [162, 0]
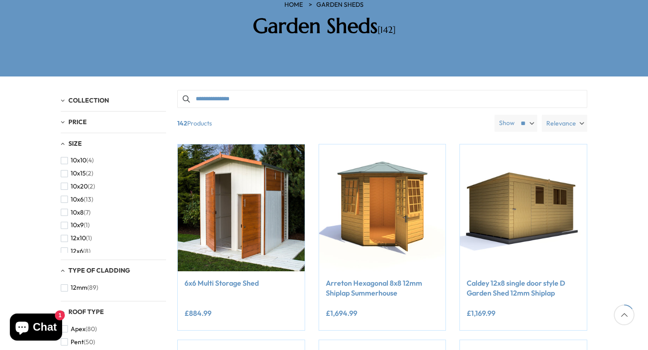
click at [568, 115] on span "Relevance" at bounding box center [561, 123] width 30 height 17
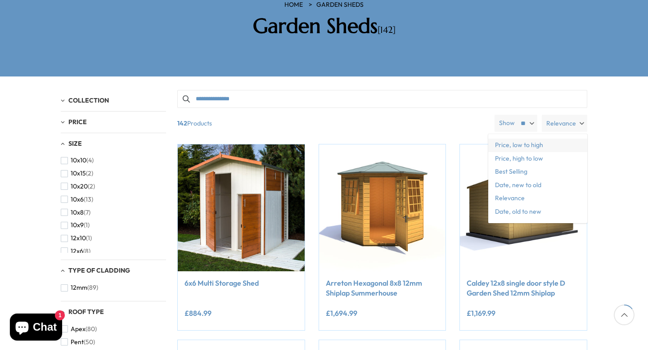
click at [552, 139] on span "Price, low to high" at bounding box center [537, 146] width 99 height 14
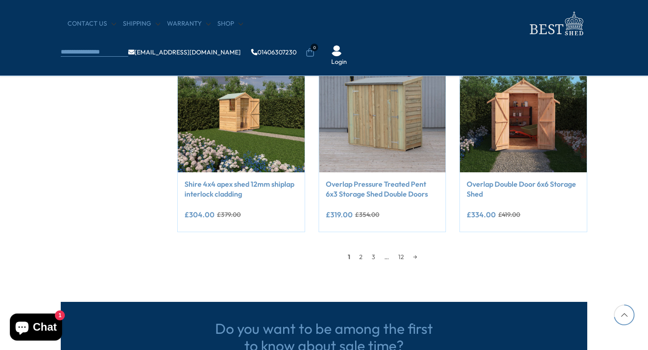
scroll to position [774, 0]
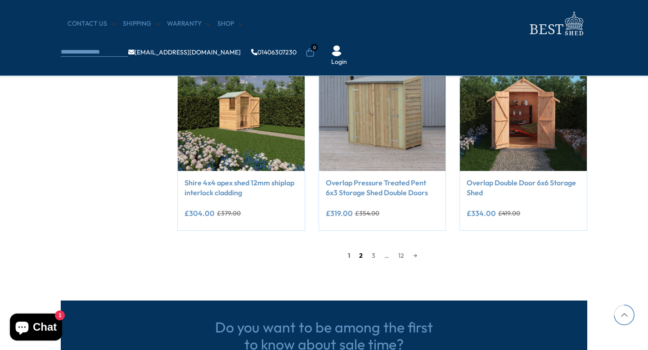
click at [364, 255] on link "2" at bounding box center [361, 256] width 13 height 14
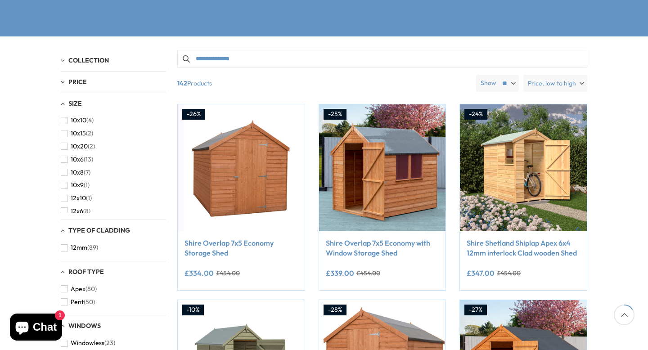
scroll to position [176, 0]
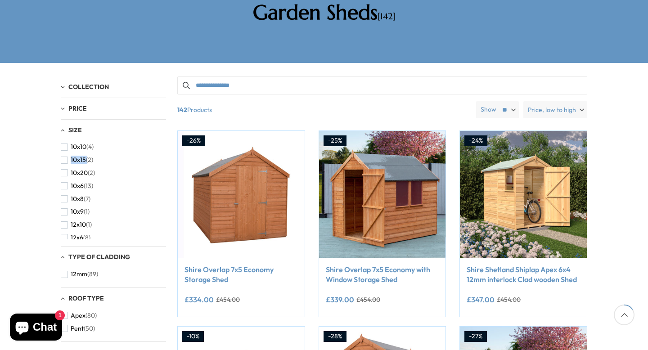
drag, startPoint x: 163, startPoint y: 119, endPoint x: 165, endPoint y: 124, distance: 5.3
click at [165, 140] on div "10x10 (4) 10x15 (2) 10x20 (2) 10x6 (13) 10x8 (7) 10x9 (1) 12x10 (1) 12x6 (8) 12…" at bounding box center [113, 189] width 105 height 99
click at [96, 198] on li "7x13 (2)" at bounding box center [111, 204] width 101 height 13
click at [83, 201] on span "(2)" at bounding box center [86, 205] width 7 height 8
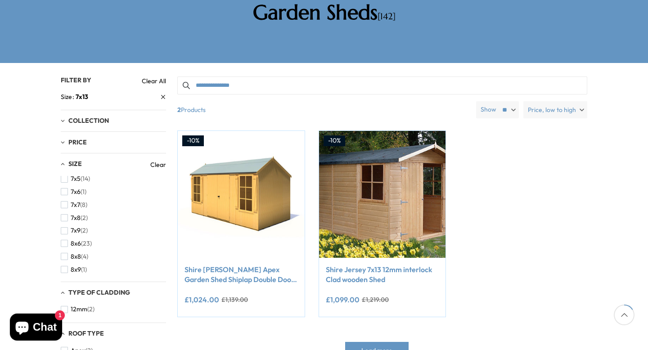
scroll to position [225, 0]
click at [66, 265] on span "button" at bounding box center [64, 268] width 7 height 7
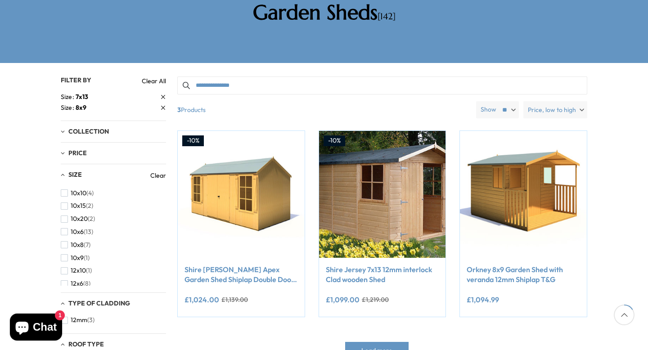
click at [161, 164] on div "Size Clear 10x10 (4) 10x15 (2) 10x20 (2) 10x6 (13) 10x8 (7) 10x9 (1) 12x10 (1) …" at bounding box center [113, 228] width 105 height 129
click at [162, 171] on link "Clear" at bounding box center [158, 175] width 16 height 9
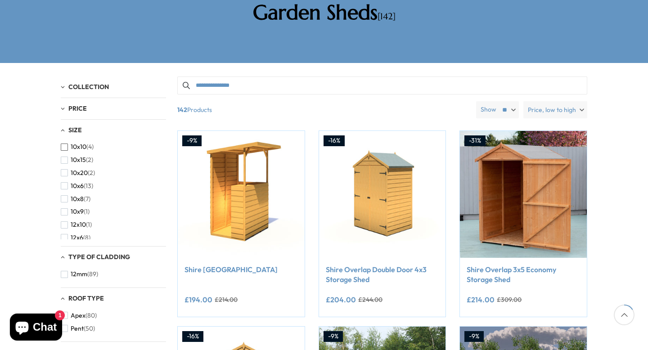
click at [123, 140] on li "10x10 (4)" at bounding box center [111, 146] width 101 height 13
click at [91, 143] on span "(4)" at bounding box center [89, 147] width 7 height 8
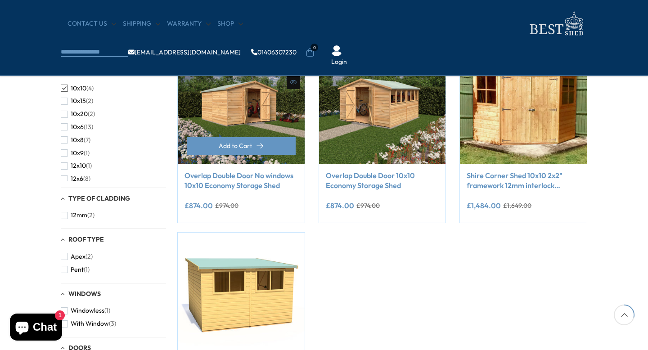
scroll to position [176, 0]
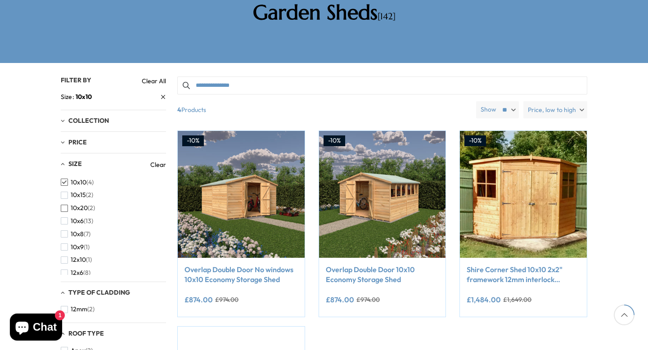
click at [115, 202] on li "10x20 (2)" at bounding box center [111, 208] width 101 height 13
click at [68, 176] on button "10x10 (4)" at bounding box center [77, 182] width 33 height 13
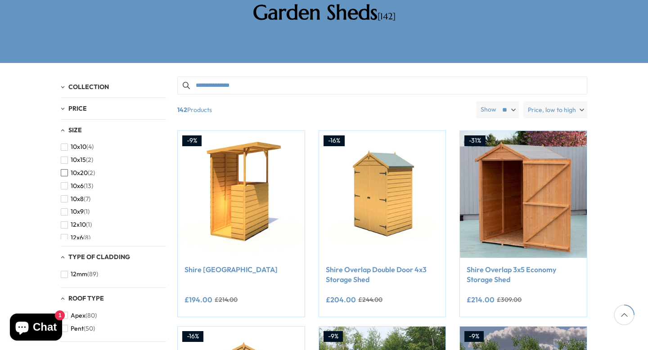
click at [68, 169] on span "button" at bounding box center [64, 172] width 7 height 7
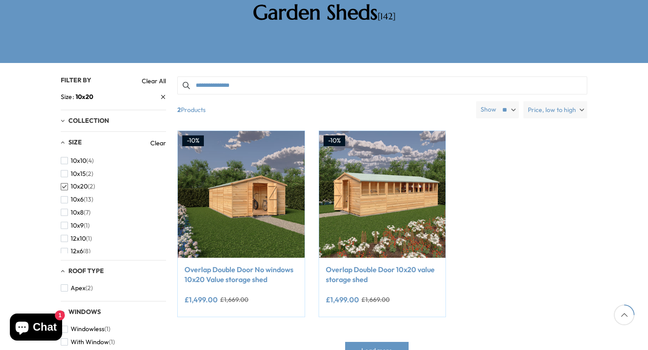
click at [66, 183] on span "button" at bounding box center [64, 186] width 7 height 7
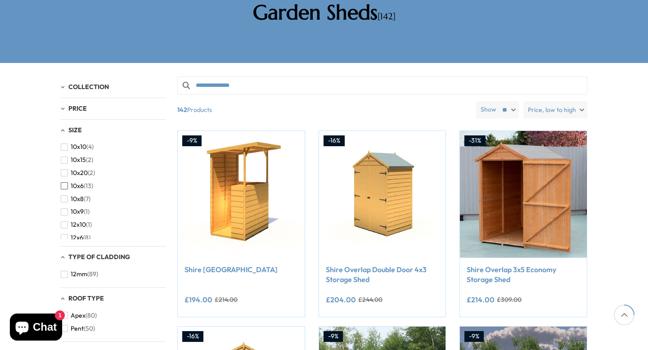
click at [69, 180] on button "10x6 (13)" at bounding box center [77, 186] width 32 height 13
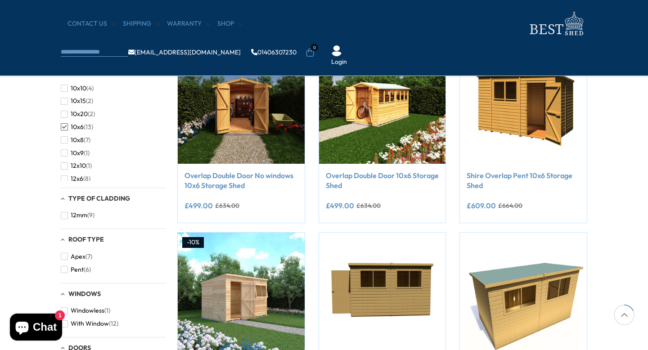
scroll to position [176, 0]
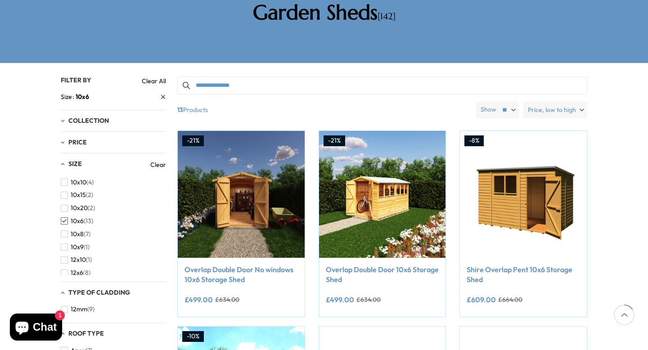
click at [67, 215] on button "10x6 (13)" at bounding box center [77, 221] width 32 height 13
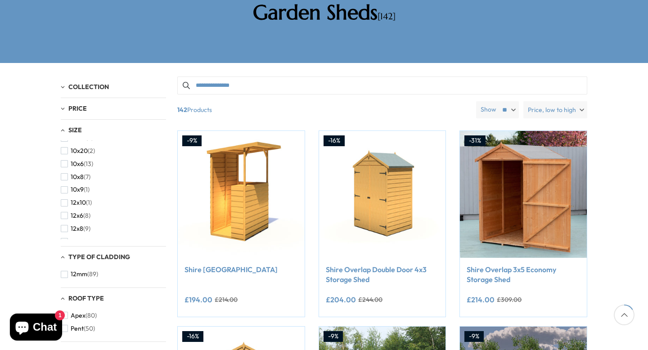
scroll to position [35, 0]
click at [79, 186] on span "12x10" at bounding box center [78, 190] width 15 height 8
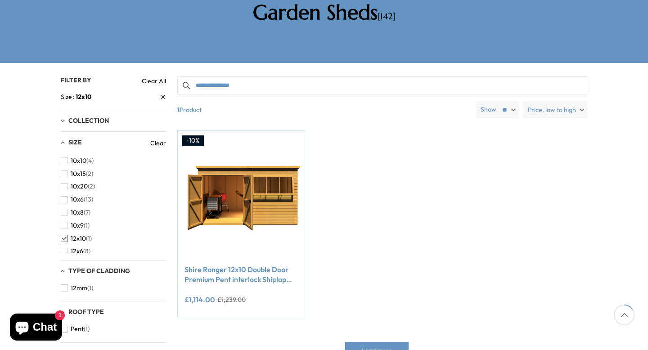
click at [63, 235] on span "button" at bounding box center [64, 238] width 7 height 7
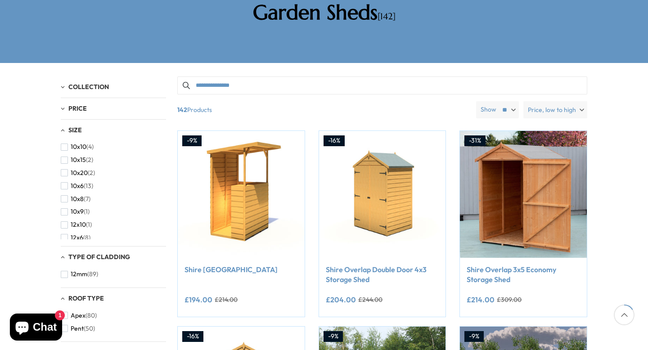
click at [68, 212] on div "Size 10x10 (4) 10x15 (2) 10x20 (2) 10x6 (13) 10x8 (7) 10x9 (1) 12x10 (1) 12x6 (…" at bounding box center [113, 183] width 105 height 127
click at [68, 234] on span "button" at bounding box center [64, 237] width 7 height 7
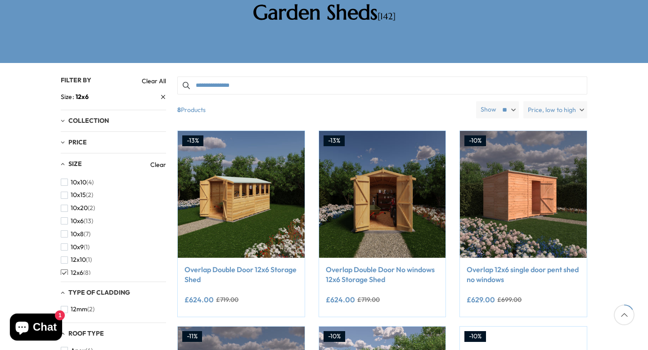
click at [63, 270] on span "button" at bounding box center [64, 273] width 7 height 7
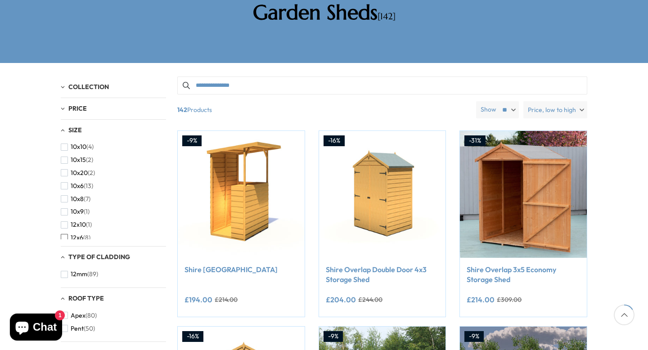
click at [65, 234] on span "button" at bounding box center [64, 237] width 7 height 7
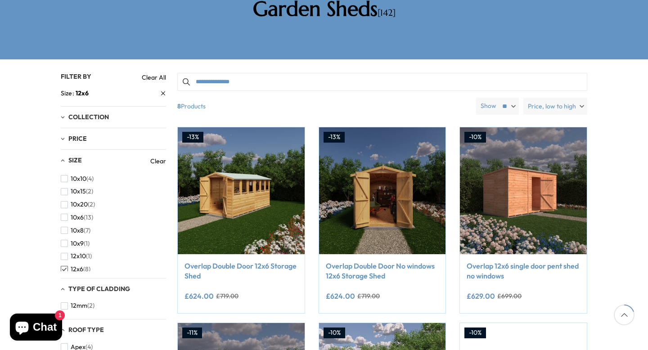
scroll to position [176, 0]
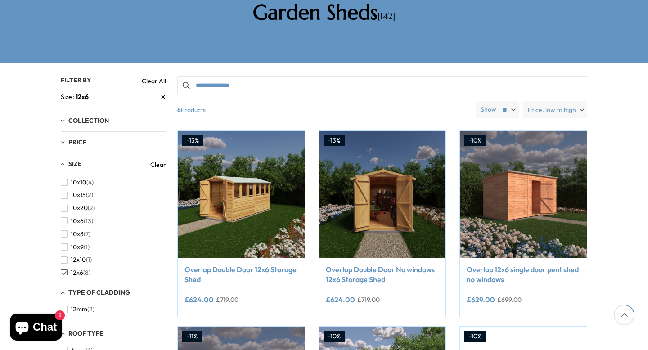
click at [65, 270] on span "button" at bounding box center [64, 273] width 7 height 7
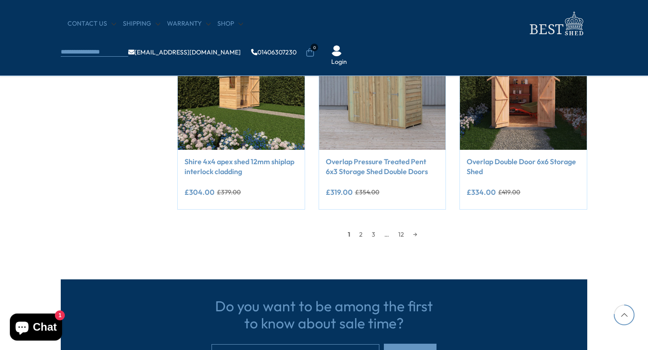
scroll to position [806, 0]
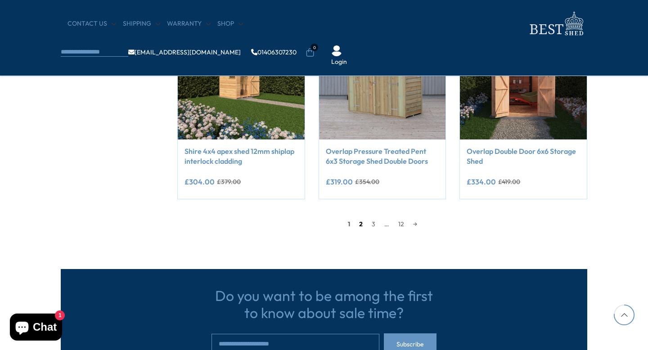
click at [360, 223] on link "2" at bounding box center [361, 224] width 13 height 14
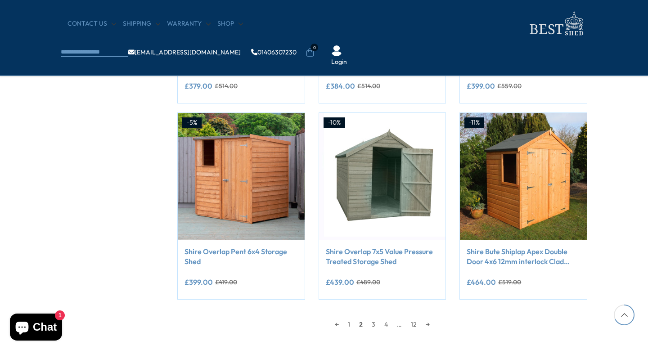
scroll to position [716, 0]
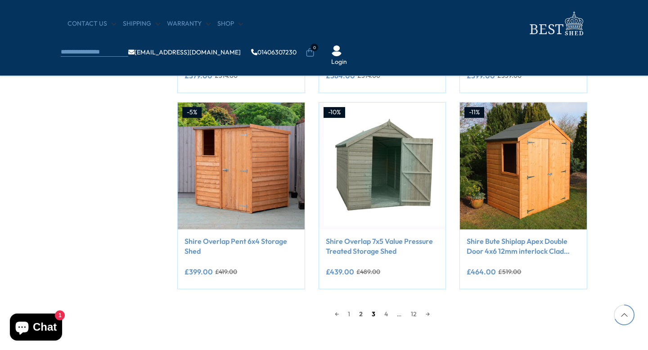
click at [374, 313] on link "3" at bounding box center [373, 314] width 13 height 14
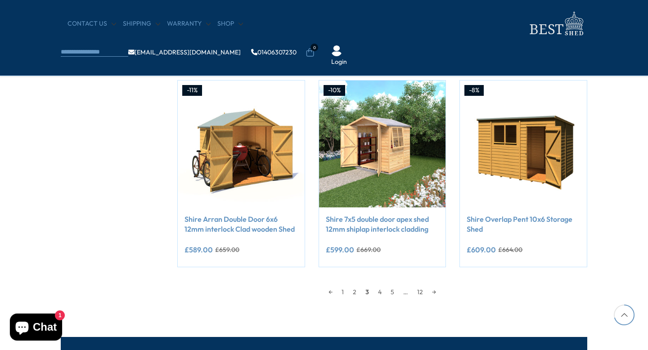
scroll to position [752, 0]
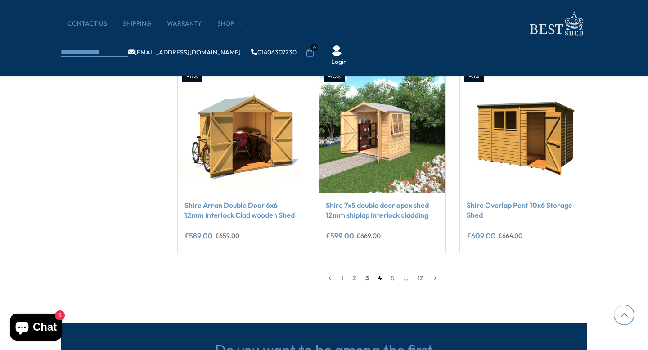
click at [380, 280] on link "4" at bounding box center [380, 278] width 13 height 14
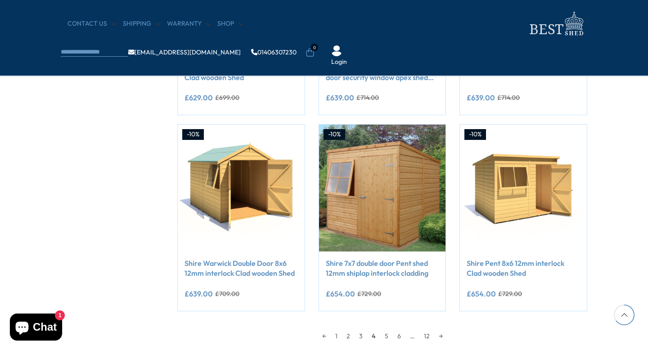
scroll to position [698, 0]
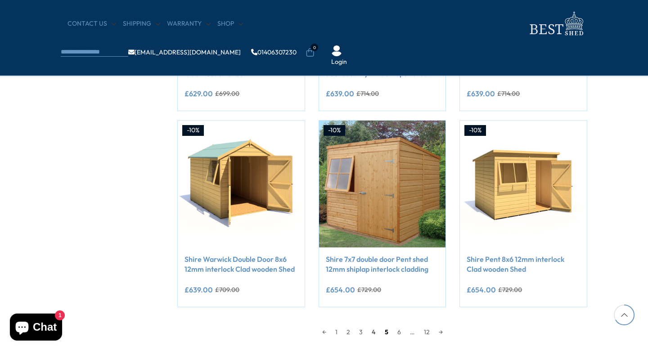
click at [388, 332] on link "5" at bounding box center [386, 332] width 13 height 14
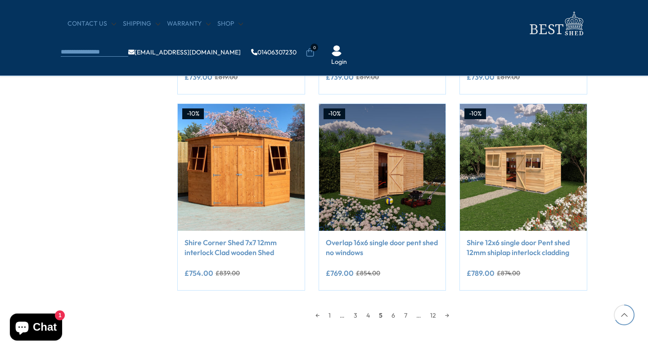
scroll to position [716, 0]
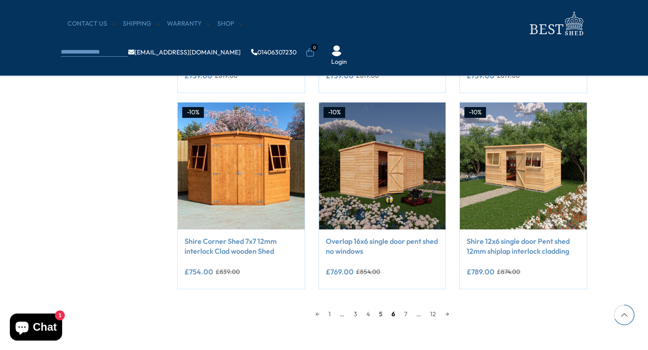
click at [393, 312] on link "6" at bounding box center [393, 314] width 13 height 14
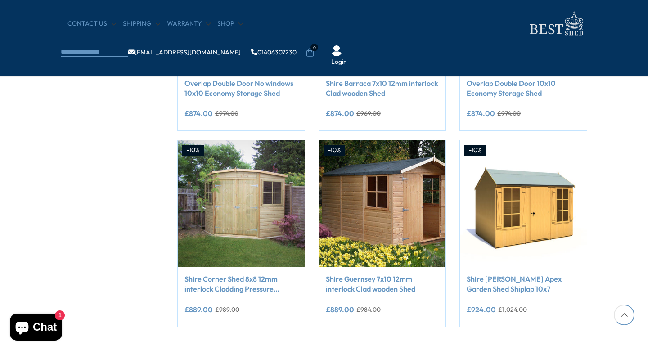
scroll to position [680, 0]
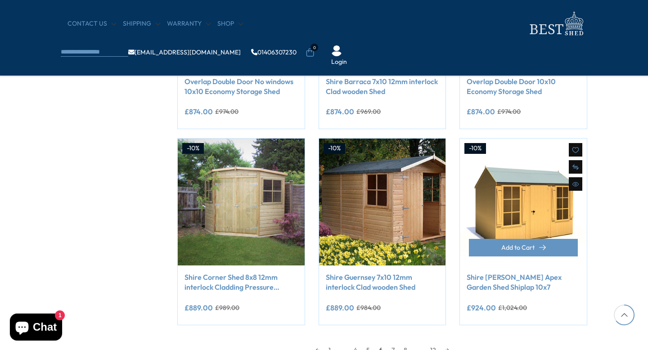
click at [527, 278] on link "Shire Holt Apex Garden Shed Shiplap 10x7" at bounding box center [523, 282] width 113 height 20
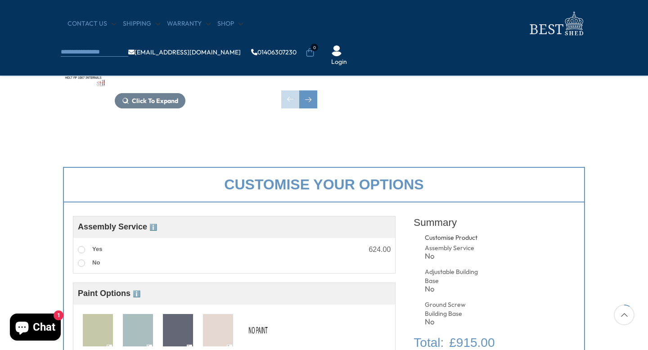
scroll to position [234, 0]
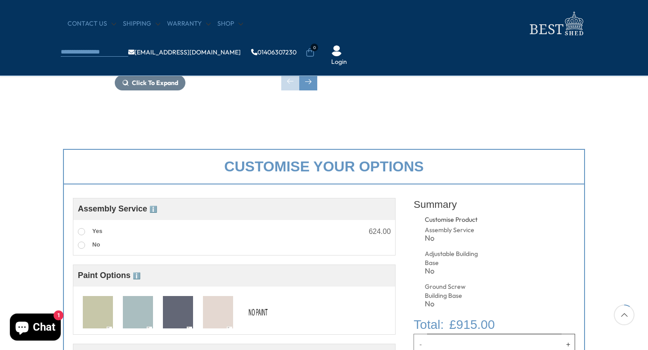
click at [96, 302] on img at bounding box center [98, 312] width 30 height 33
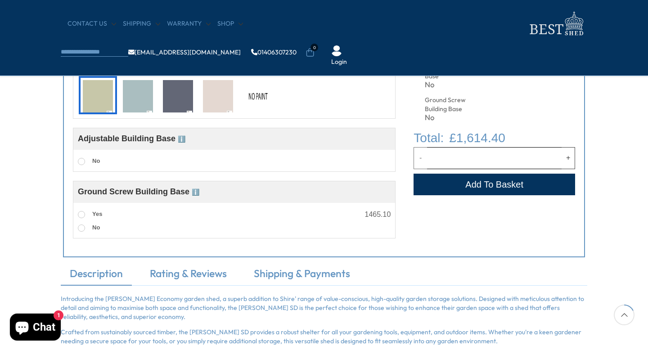
scroll to position [432, 0]
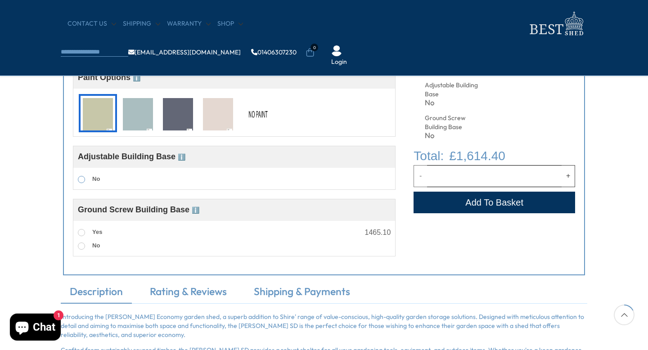
click at [85, 182] on label "No" at bounding box center [89, 180] width 22 height 12
click at [81, 178] on span at bounding box center [81, 179] width 7 height 7
click at [183, 157] on span "ℹ️" at bounding box center [182, 156] width 8 height 7
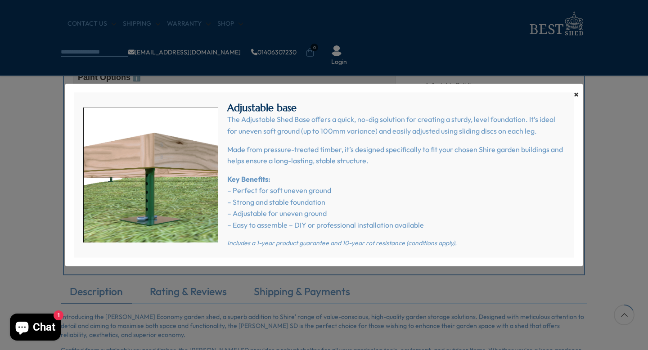
click at [576, 97] on span "×" at bounding box center [576, 94] width 5 height 13
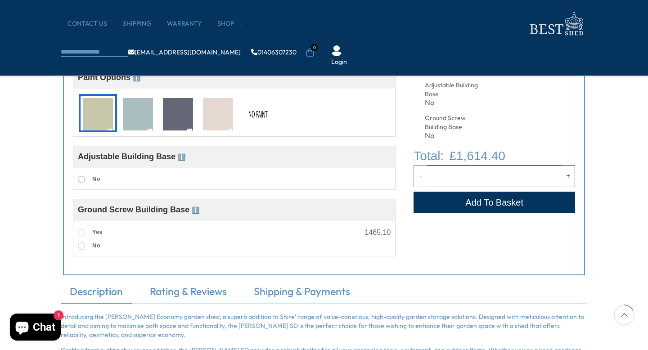
click at [80, 181] on span at bounding box center [81, 179] width 7 height 7
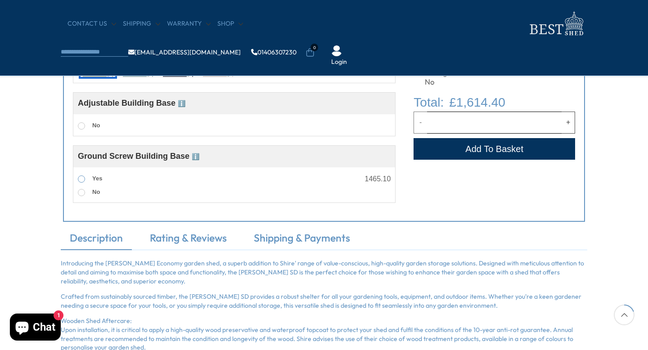
scroll to position [486, 0]
click at [198, 158] on span "ℹ️" at bounding box center [196, 156] width 8 height 7
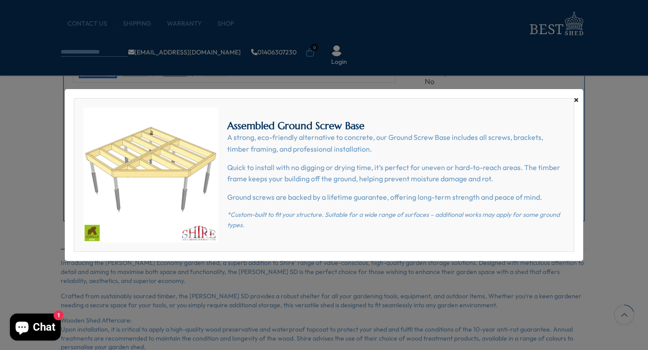
click at [578, 101] on span "×" at bounding box center [576, 100] width 5 height 13
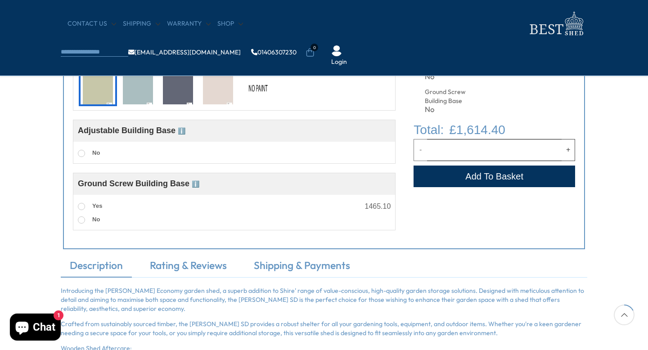
scroll to position [450, 0]
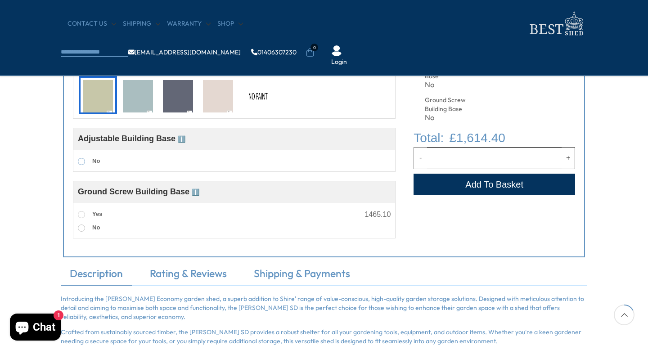
click at [82, 164] on span at bounding box center [81, 161] width 7 height 7
click at [182, 140] on span "ℹ️" at bounding box center [182, 138] width 8 height 7
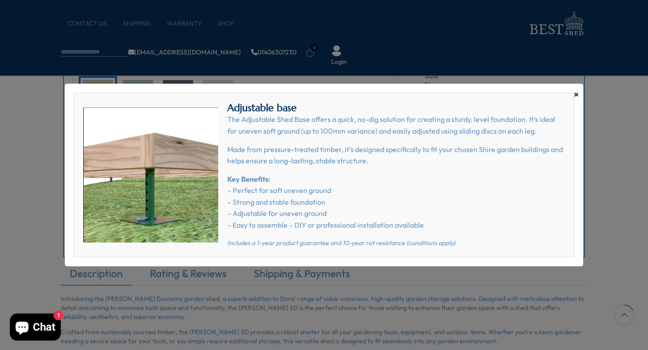
click at [574, 100] on span "×" at bounding box center [576, 94] width 5 height 13
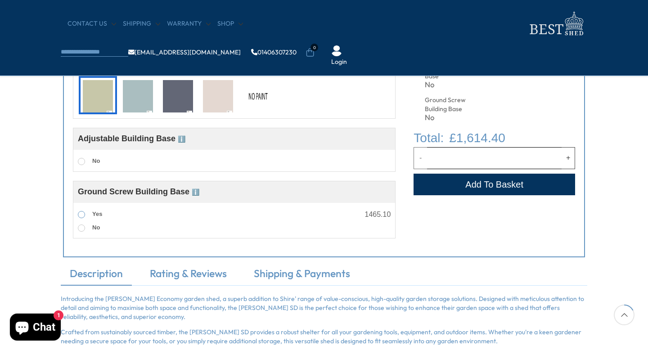
click at [81, 220] on label "Yes" at bounding box center [90, 215] width 24 height 12
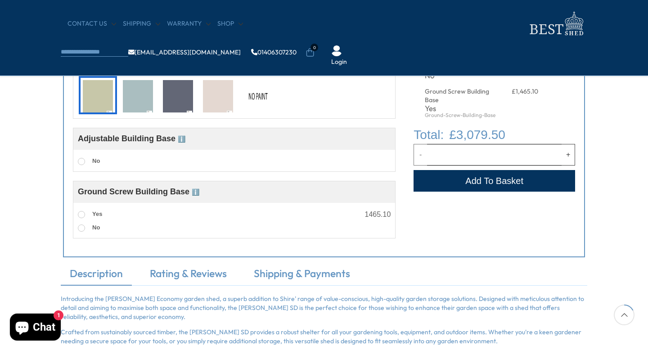
click at [466, 226] on div "Customise Product Assembly Service ℹ️ Assembly Service Choosing your building w…" at bounding box center [324, 112] width 522 height 289
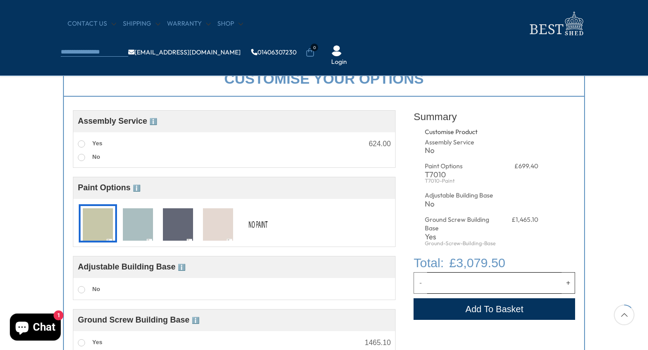
scroll to position [324, 0]
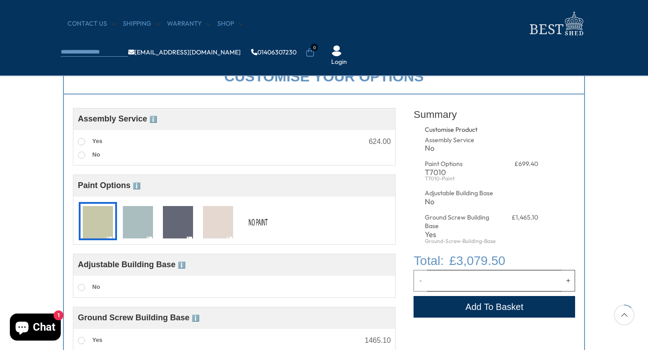
click at [223, 230] on img at bounding box center [218, 222] width 30 height 33
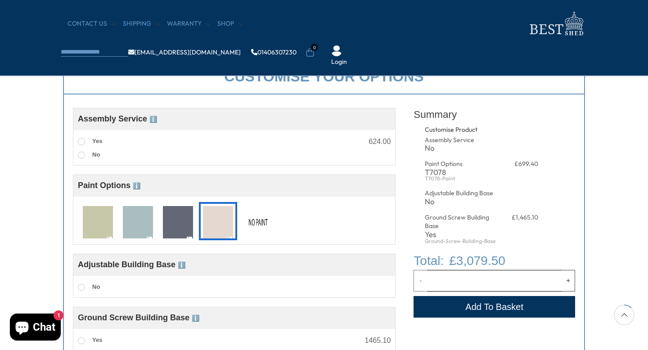
click at [250, 228] on img at bounding box center [258, 222] width 30 height 33
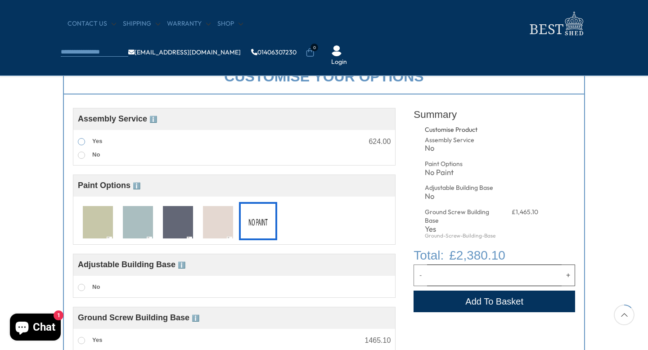
click at [85, 143] on span at bounding box center [81, 141] width 7 height 7
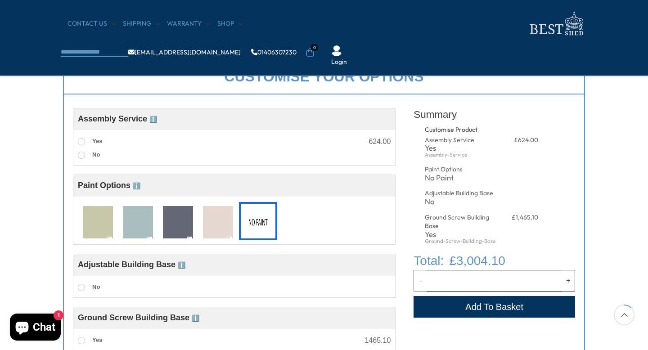
click at [604, 157] on div "Customise your options Customise Product Assembly Service ℹ️ Assembly Service C…" at bounding box center [324, 221] width 648 height 343
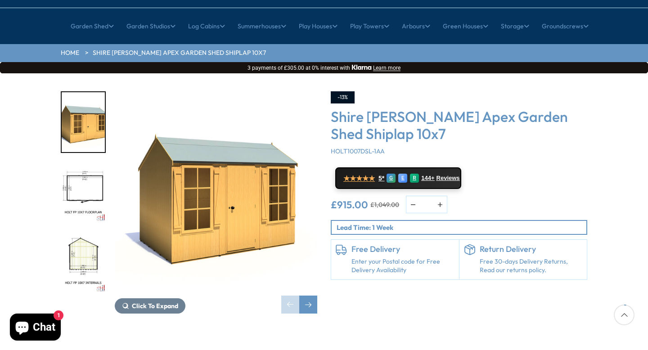
scroll to position [72, 0]
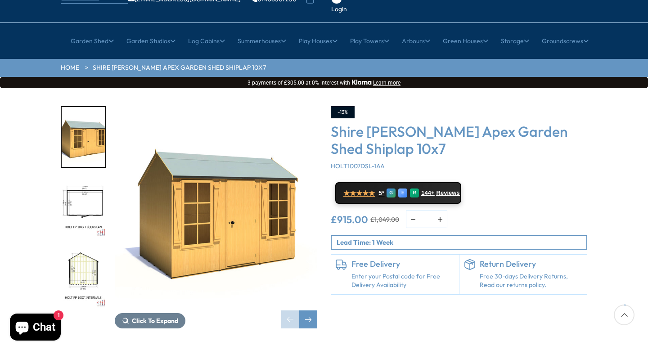
click at [85, 178] on img "2 / 11" at bounding box center [83, 208] width 43 height 60
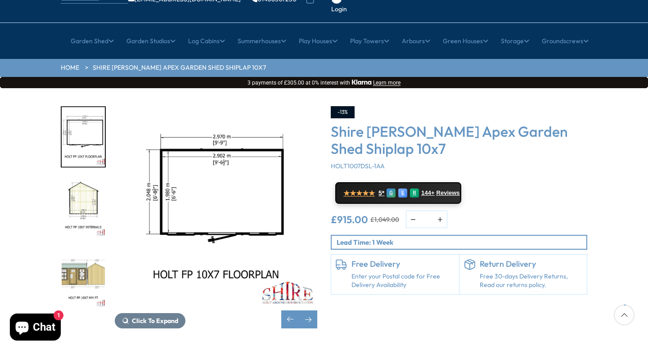
click at [81, 248] on img "4 / 11" at bounding box center [83, 278] width 43 height 60
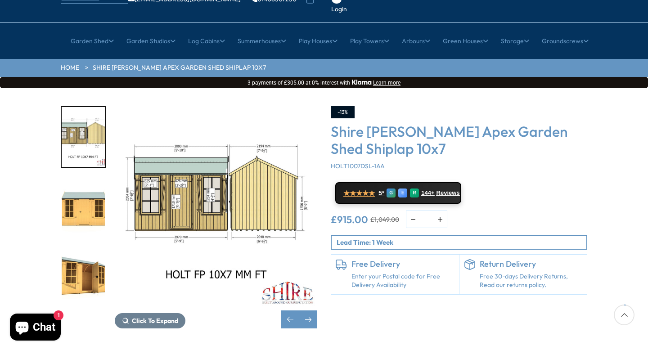
click at [87, 263] on img "6 / 11" at bounding box center [83, 278] width 43 height 60
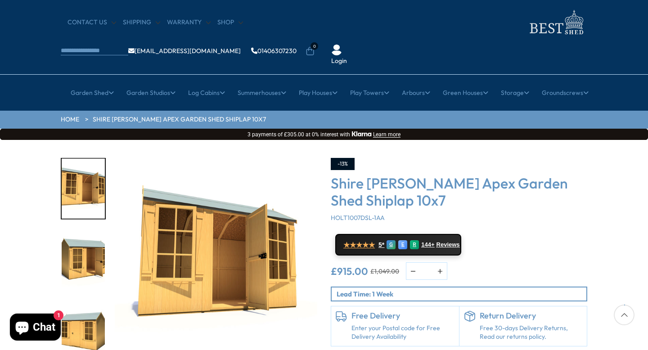
scroll to position [18, 0]
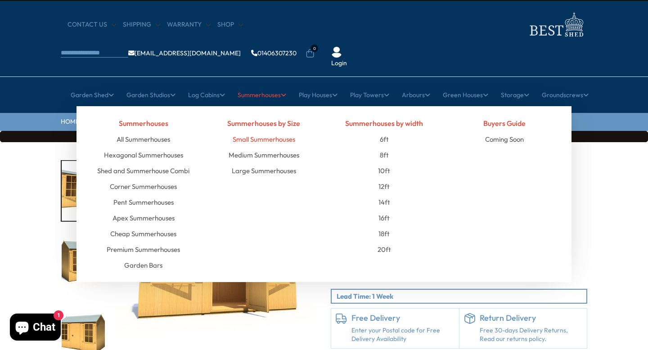
click at [269, 131] on link "Small Summerhouses" at bounding box center [264, 139] width 63 height 16
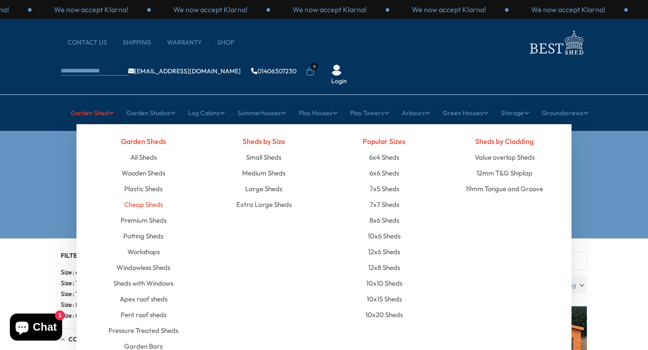
click at [152, 197] on link "Cheap Sheds" at bounding box center [143, 205] width 39 height 16
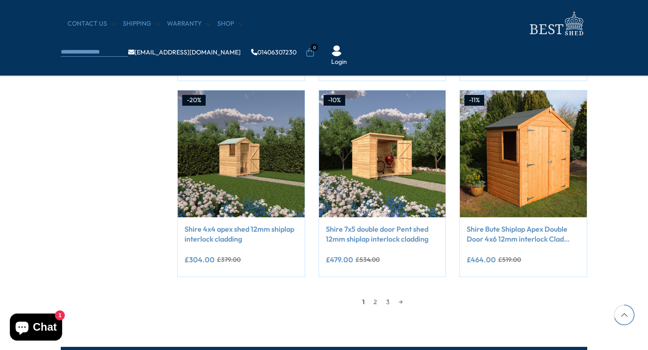
scroll to position [738, 0]
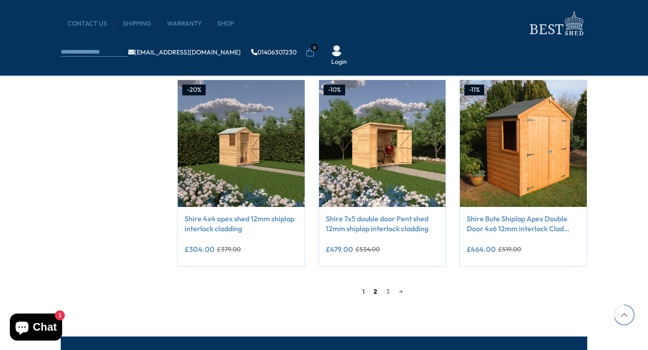
click at [375, 295] on link "2" at bounding box center [375, 292] width 13 height 14
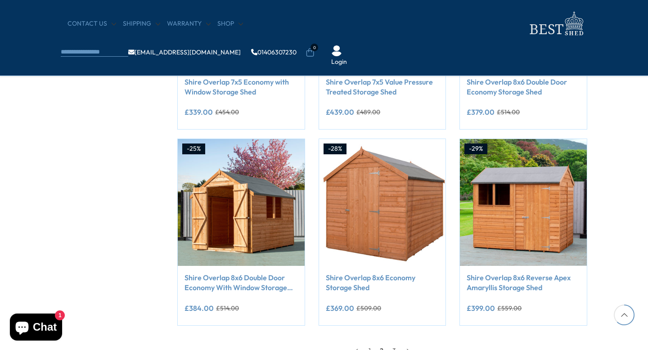
scroll to position [680, 0]
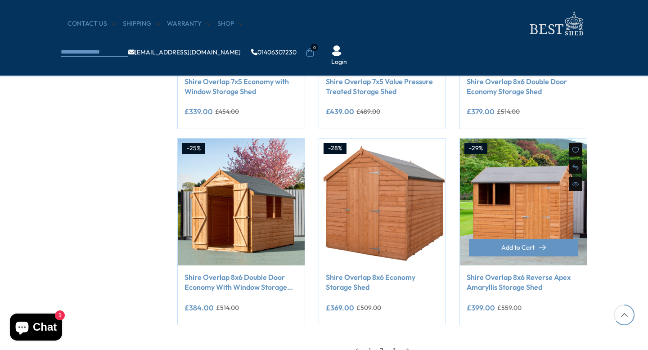
click at [494, 287] on link "Shire Overlap 8x6 Reverse Apex Amaryllis Storage Shed" at bounding box center [523, 282] width 113 height 20
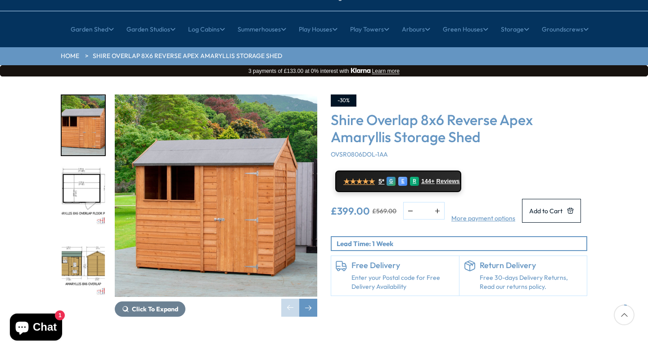
scroll to position [90, 0]
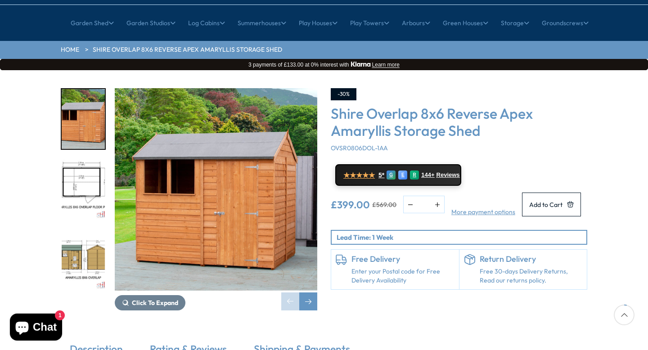
click at [84, 230] on img "3 / 8" at bounding box center [83, 260] width 43 height 60
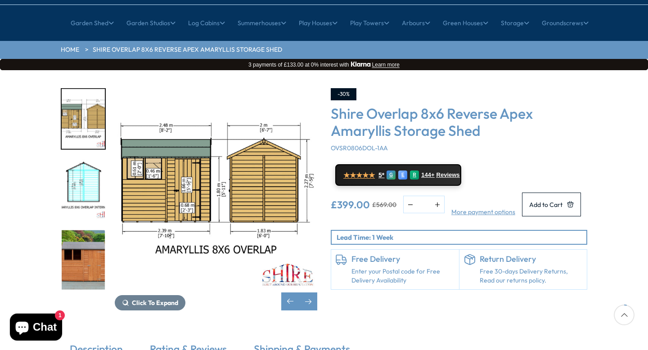
click at [81, 160] on img "4 / 8" at bounding box center [83, 190] width 43 height 60
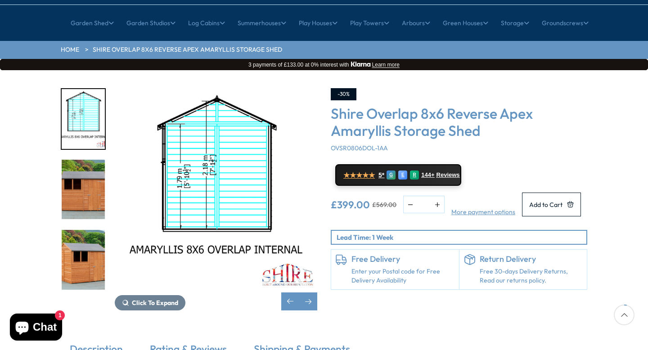
click at [90, 89] on img "4 / 8" at bounding box center [83, 119] width 43 height 60
click at [97, 243] on img "6 / 8" at bounding box center [83, 260] width 43 height 60
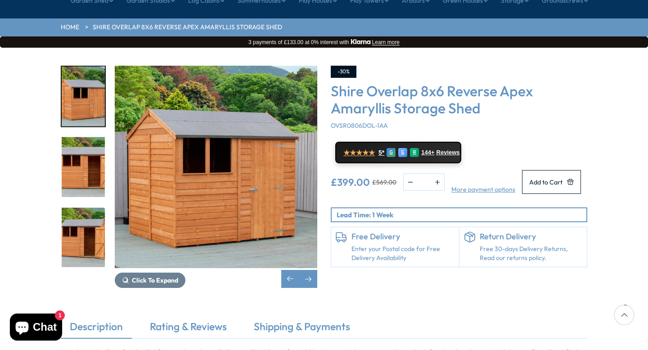
scroll to position [112, 0]
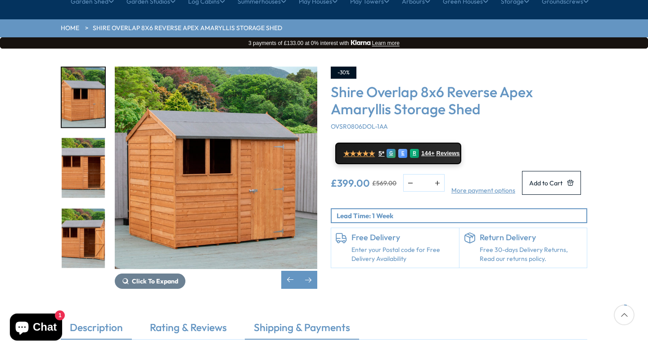
click at [266, 320] on link "Shipping & Payments" at bounding box center [302, 329] width 114 height 19
click at [448, 149] on span "Reviews" at bounding box center [448, 152] width 22 height 7
click at [87, 155] on img "7 / 8" at bounding box center [83, 168] width 43 height 60
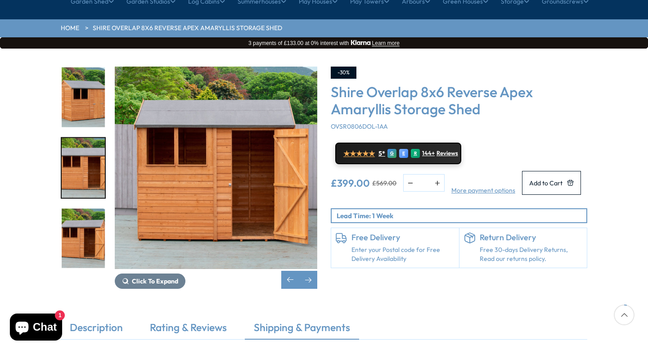
click at [90, 208] on img "8 / 8" at bounding box center [83, 238] width 43 height 60
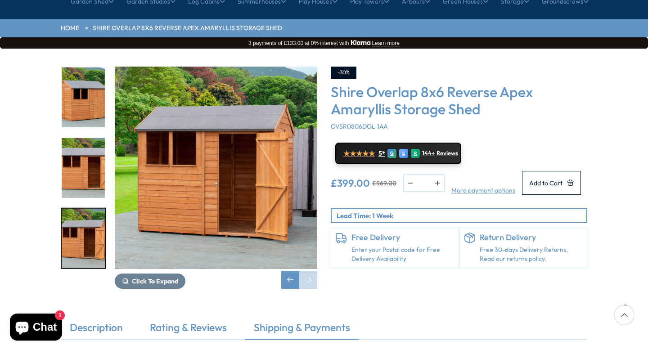
click at [90, 149] on img "7 / 8" at bounding box center [83, 168] width 43 height 60
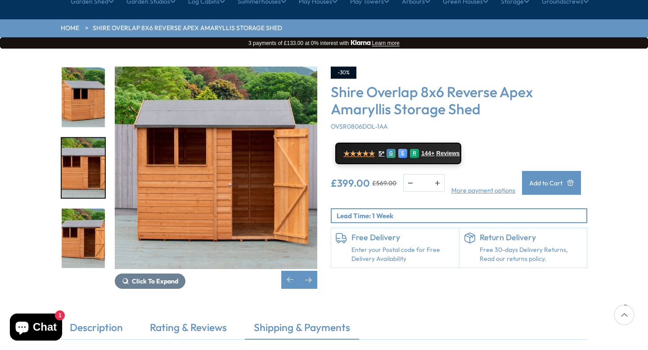
click at [548, 171] on button "Add to Cart" at bounding box center [551, 183] width 59 height 24
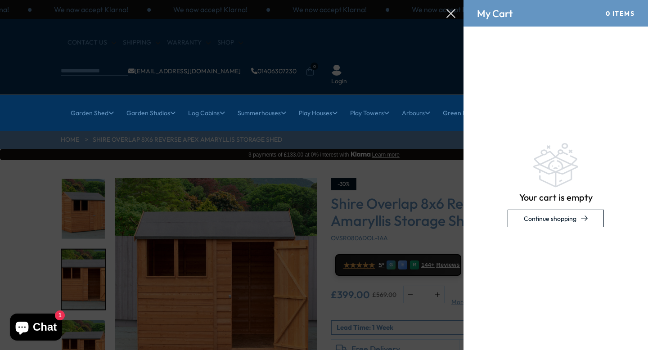
scroll to position [0, 0]
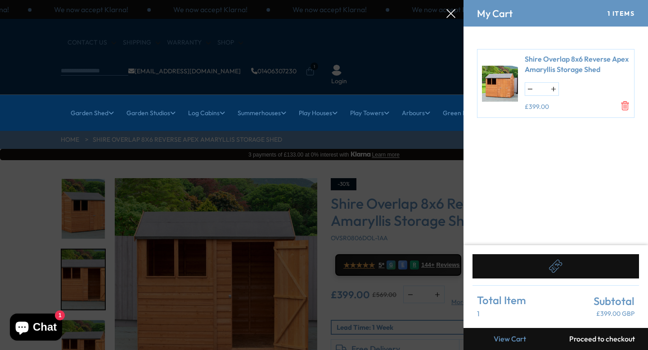
click at [421, 0] on div at bounding box center [324, 0] width 648 height 0
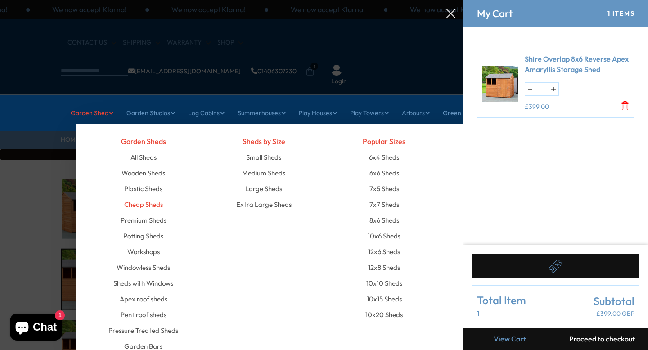
click at [155, 197] on link "Cheap Sheds" at bounding box center [143, 205] width 39 height 16
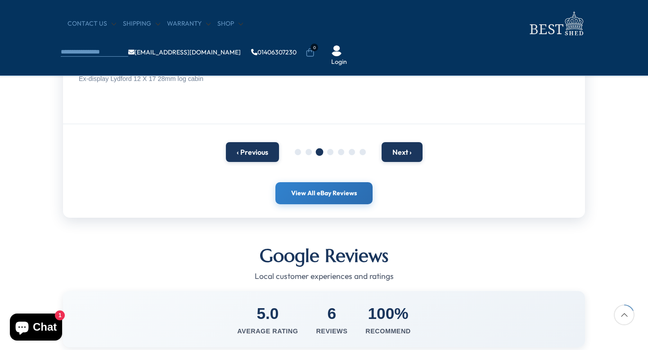
scroll to position [234, 0]
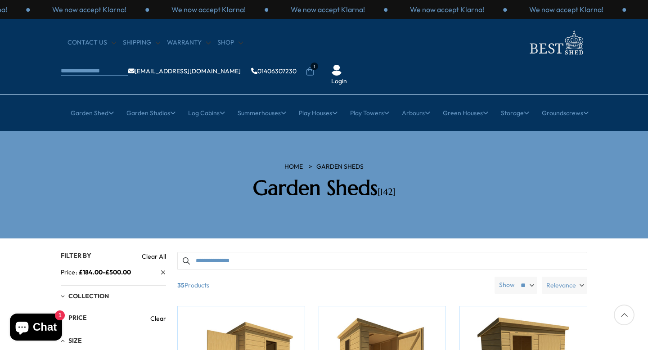
click at [568, 277] on span "Relevance" at bounding box center [561, 285] width 30 height 17
click at [553, 301] on span "Price, low to high" at bounding box center [537, 308] width 99 height 14
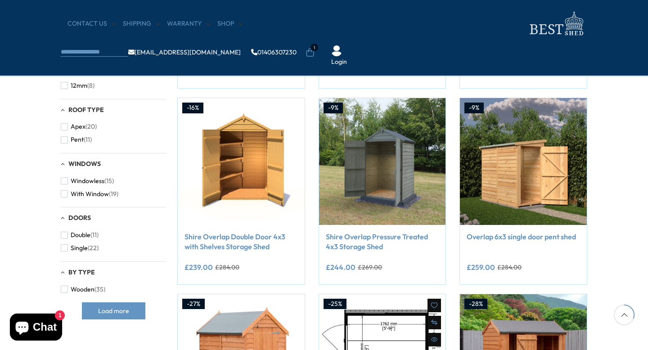
scroll to position [324, 0]
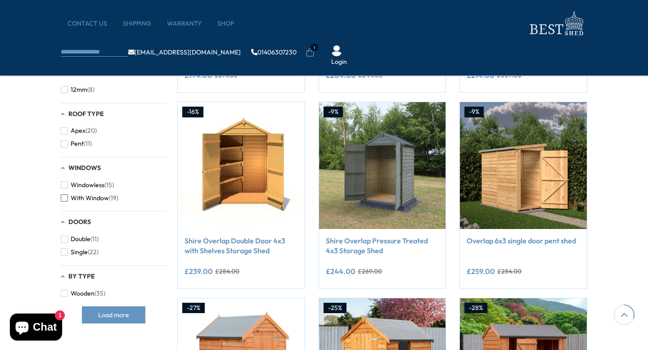
click at [104, 198] on span "With Window" at bounding box center [90, 198] width 38 height 8
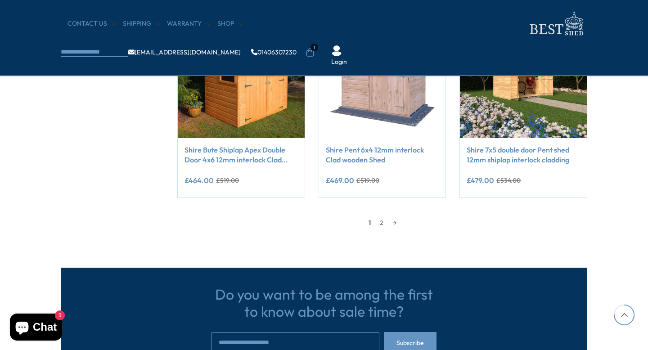
scroll to position [810, 0]
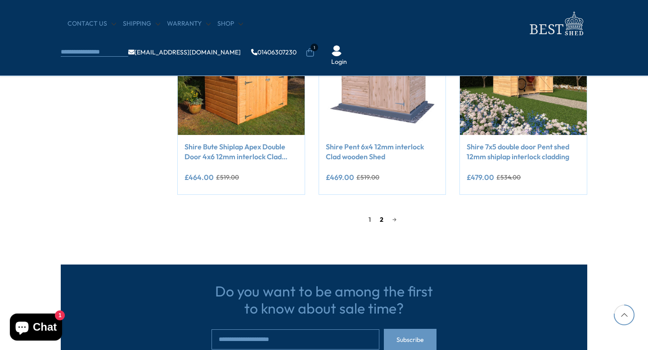
click at [379, 221] on link "2" at bounding box center [381, 220] width 13 height 14
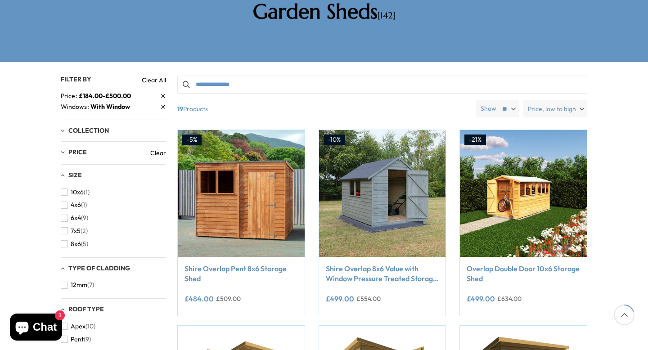
scroll to position [176, 0]
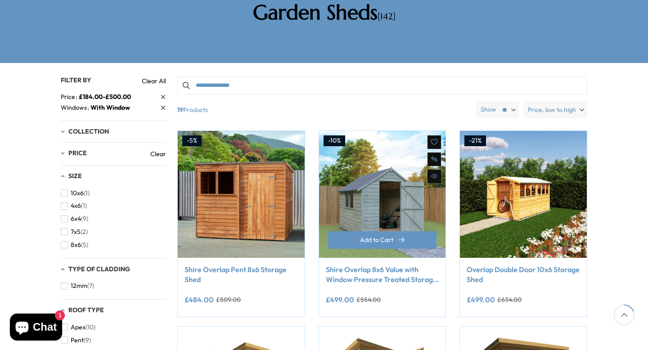
click at [396, 161] on img at bounding box center [382, 194] width 127 height 127
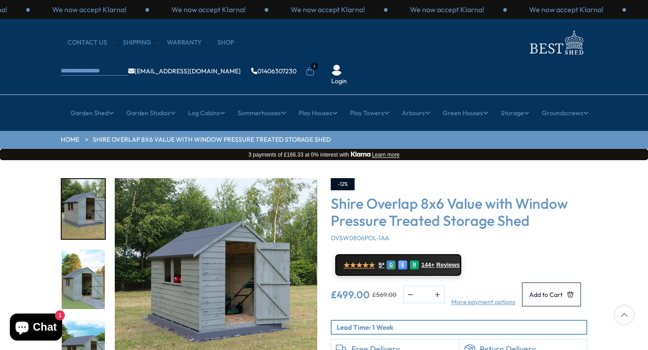
click at [73, 250] on img "2 / 21" at bounding box center [83, 280] width 43 height 60
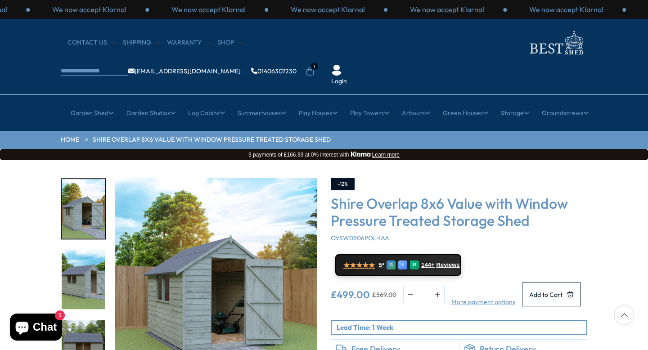
click at [86, 184] on img "2 / 21" at bounding box center [83, 209] width 43 height 60
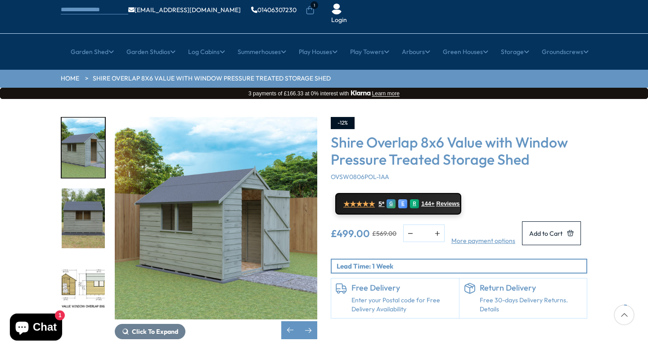
scroll to position [90, 0]
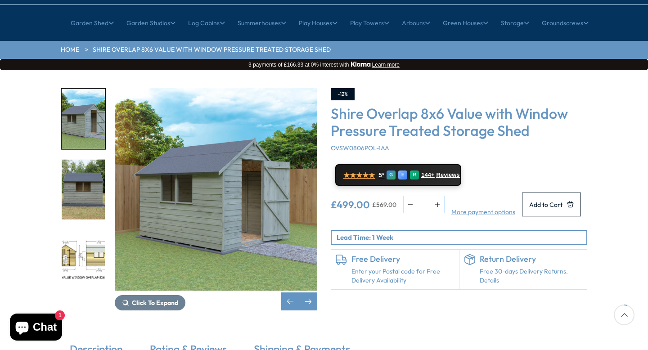
click at [76, 161] on img "4 / 21" at bounding box center [83, 190] width 43 height 60
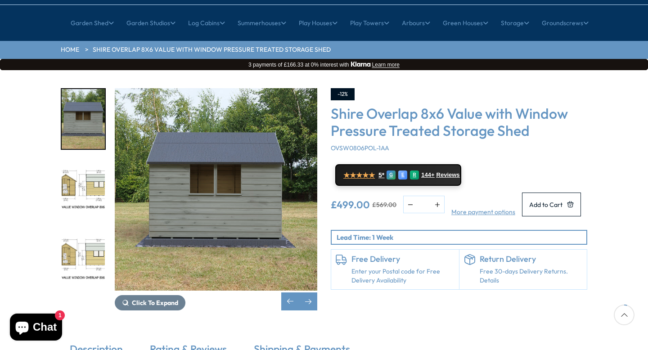
click at [79, 102] on img "4 / 21" at bounding box center [83, 119] width 43 height 60
click at [81, 93] on img "4 / 21" at bounding box center [83, 119] width 43 height 60
click at [93, 171] on img "5 / 21" at bounding box center [83, 190] width 43 height 60
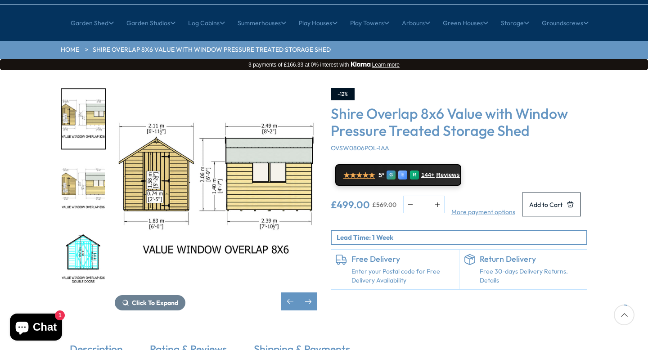
click at [85, 230] on img "7 / 21" at bounding box center [83, 260] width 43 height 60
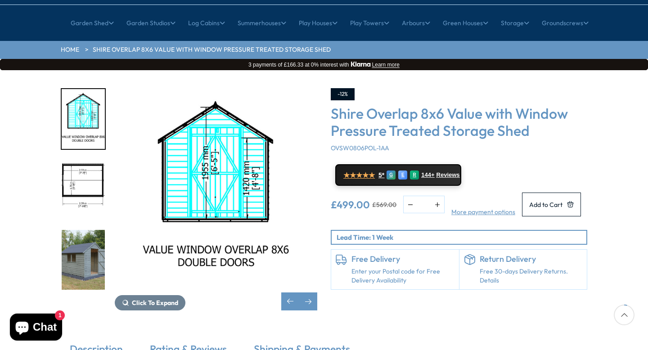
click at [85, 120] on img "7 / 21" at bounding box center [83, 119] width 43 height 60
click at [91, 95] on img "7 / 21" at bounding box center [83, 119] width 43 height 60
click at [78, 160] on img "8 / 21" at bounding box center [83, 190] width 43 height 60
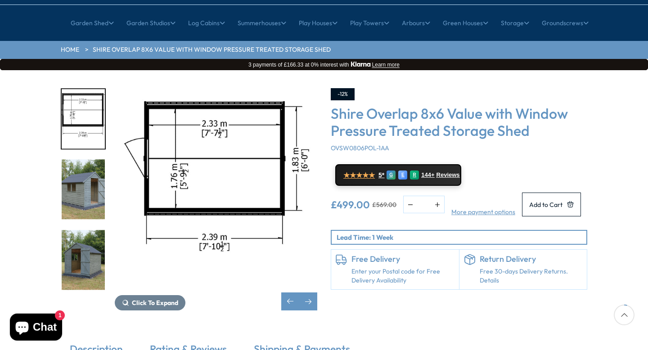
click at [81, 188] on img "9 / 21" at bounding box center [83, 190] width 43 height 60
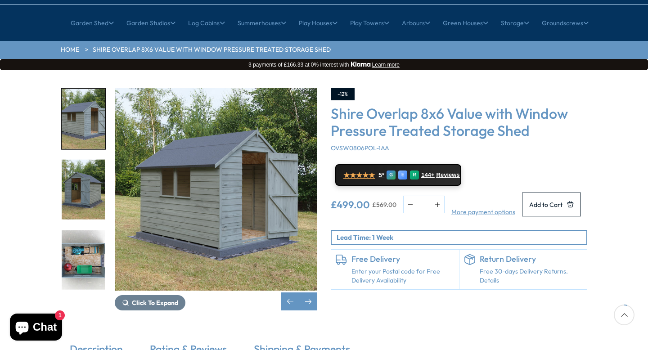
click at [81, 230] on img "11 / 21" at bounding box center [83, 260] width 43 height 60
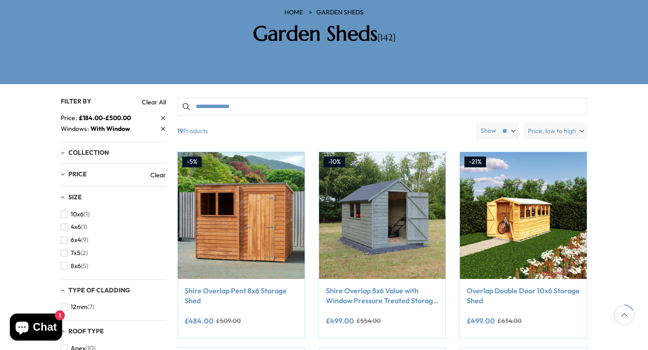
scroll to position [154, 0]
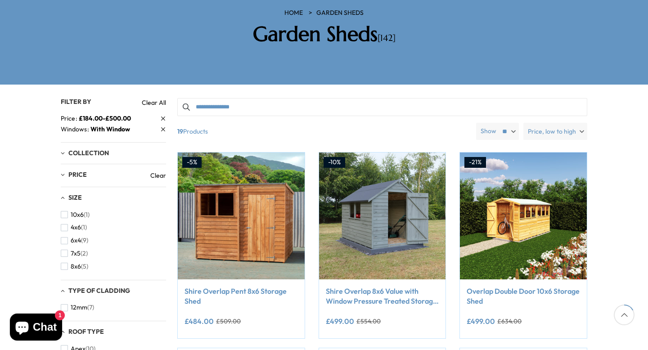
click at [280, 98] on input "Search products" at bounding box center [382, 107] width 410 height 18
type input "****"
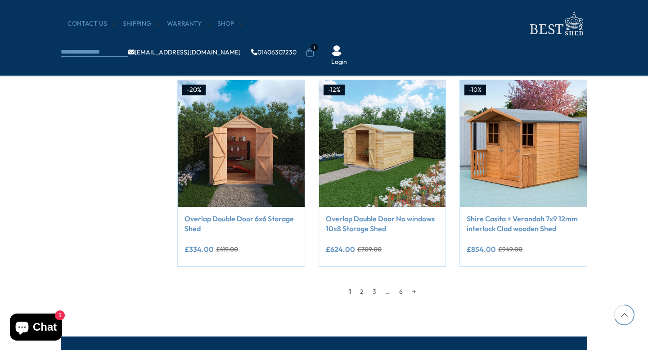
scroll to position [756, 0]
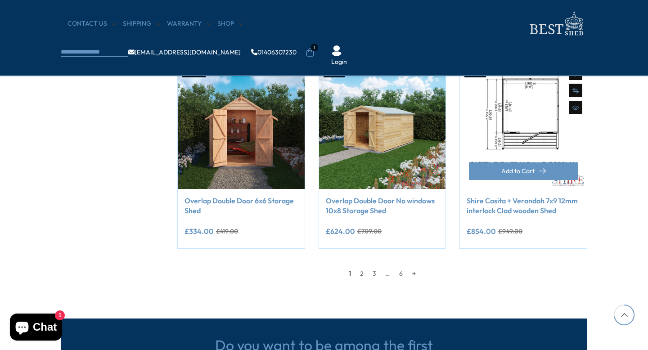
click at [552, 142] on img at bounding box center [523, 125] width 127 height 127
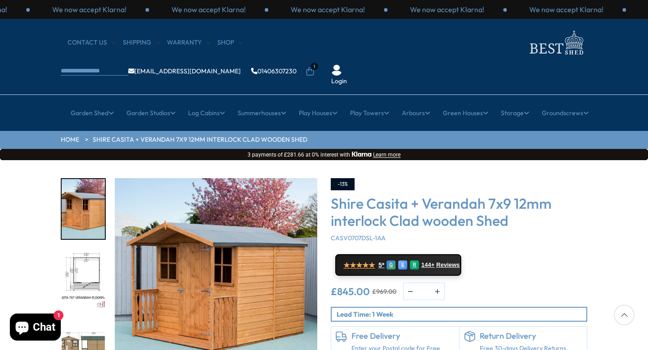
click at [98, 320] on img "3 / 9" at bounding box center [83, 350] width 43 height 60
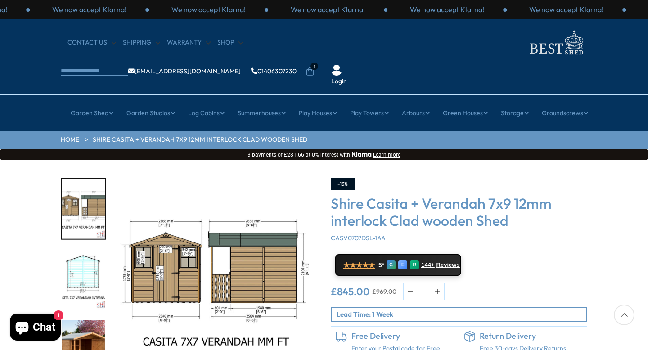
click at [94, 179] on img "3 / 9" at bounding box center [83, 209] width 43 height 60
click at [85, 181] on img "3 / 9" at bounding box center [83, 209] width 43 height 60
click at [98, 320] on img "5 / 9" at bounding box center [83, 350] width 43 height 60
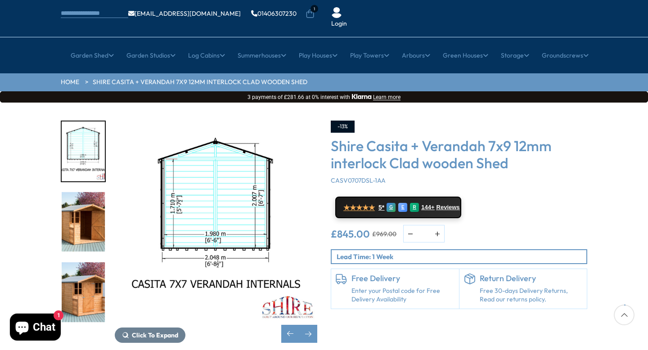
scroll to position [72, 0]
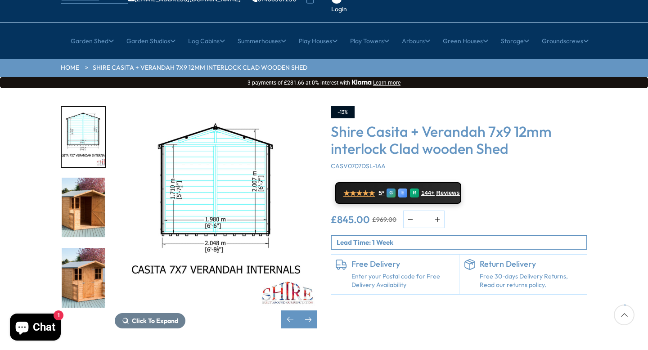
click at [62, 258] on img "6 / 9" at bounding box center [83, 278] width 43 height 60
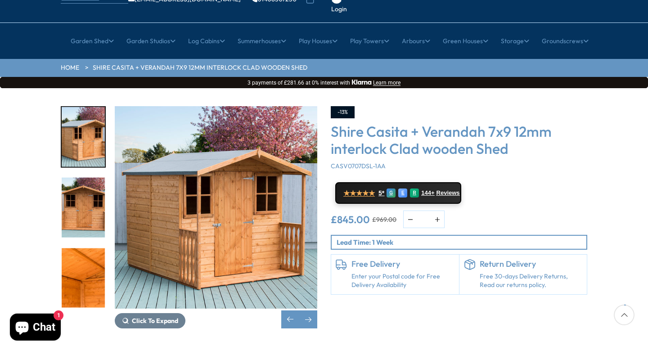
click at [295, 189] on img "6 / 9" at bounding box center [216, 207] width 203 height 203
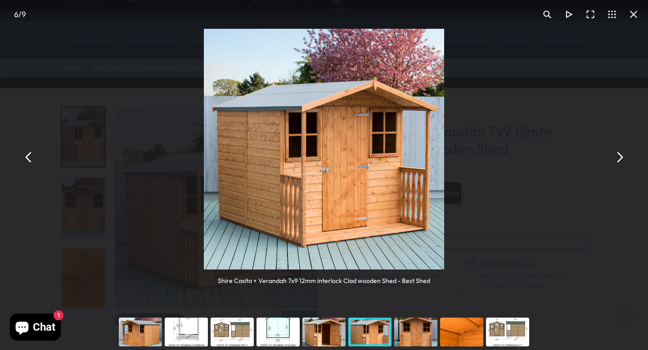
click at [625, 153] on button "You can close this modal content with the ESC key" at bounding box center [620, 157] width 22 height 22
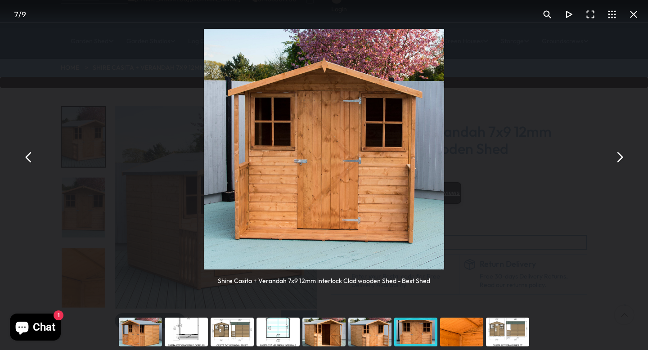
click at [625, 153] on button "You can close this modal content with the ESC key" at bounding box center [620, 157] width 22 height 22
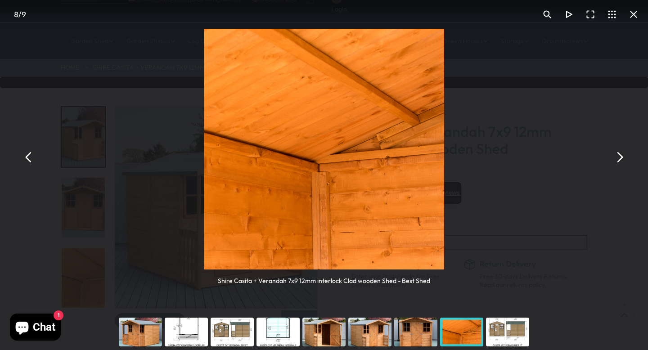
click at [625, 153] on button "You can close this modal content with the ESC key" at bounding box center [620, 157] width 22 height 22
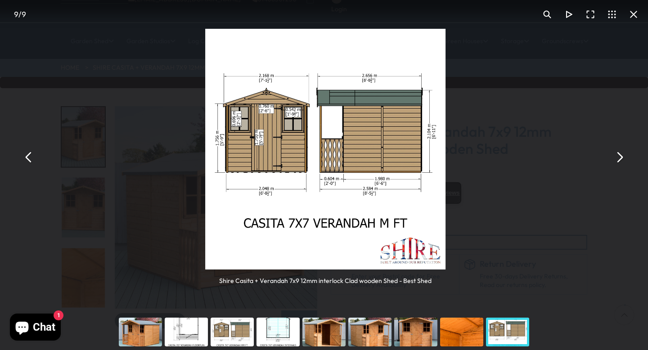
click at [625, 153] on button "You can close this modal content with the ESC key" at bounding box center [620, 157] width 22 height 22
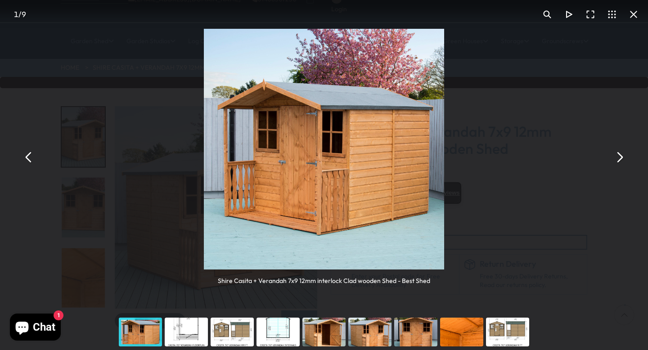
click at [625, 153] on button "You can close this modal content with the ESC key" at bounding box center [620, 157] width 22 height 22
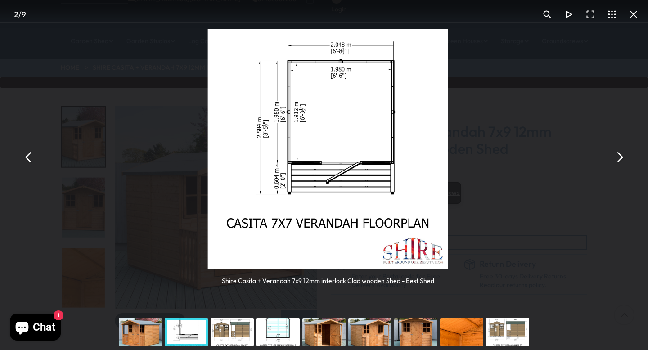
click at [625, 153] on button "You can close this modal content with the ESC key" at bounding box center [620, 157] width 22 height 22
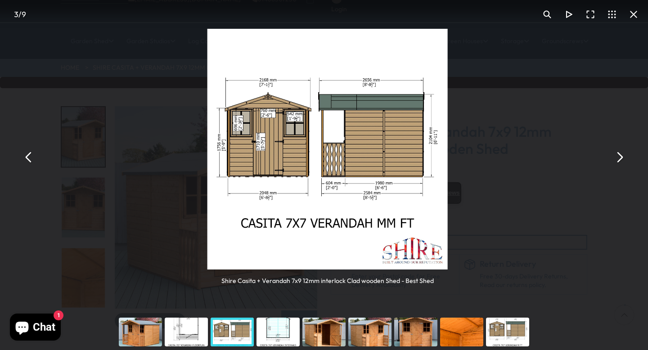
click at [632, 15] on button "You can close this modal content with the ESC key" at bounding box center [634, 15] width 22 height 22
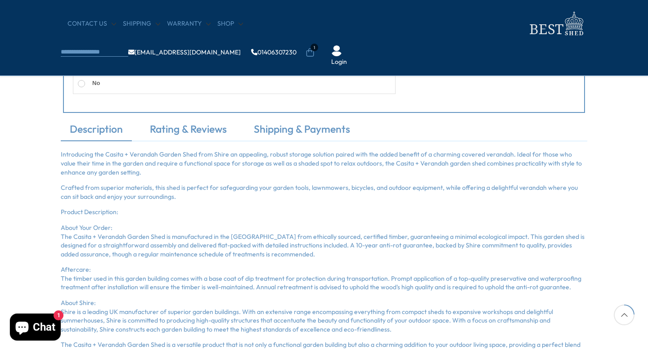
scroll to position [594, 0]
click at [224, 19] on link "Shop" at bounding box center [230, 23] width 26 height 9
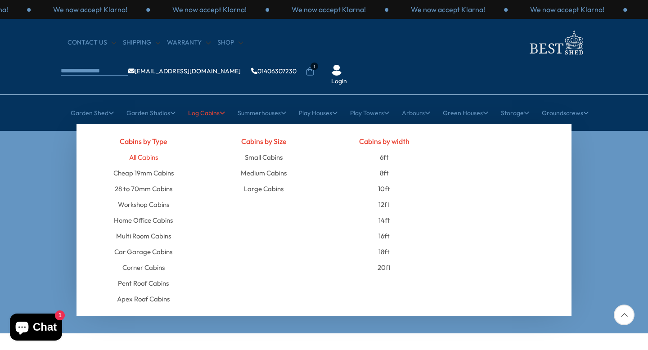
click at [149, 149] on link "All Cabins" at bounding box center [143, 157] width 29 height 16
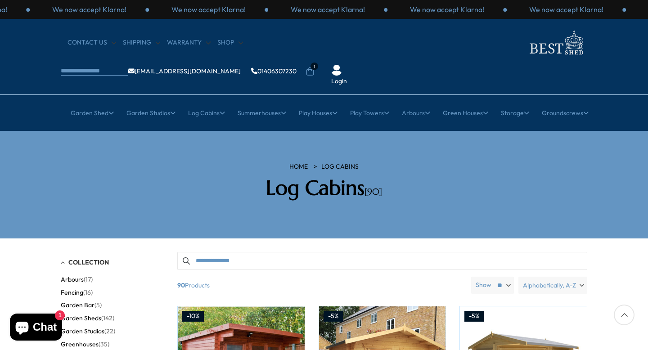
click at [543, 277] on span "Alphabetically, A-Z" at bounding box center [549, 285] width 53 height 17
click at [529, 301] on span "Price, low to high" at bounding box center [537, 308] width 99 height 14
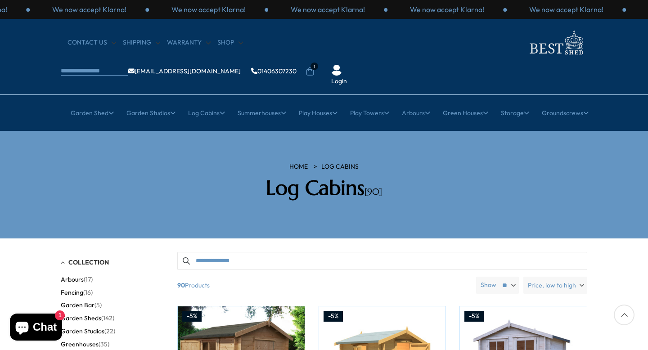
click at [571, 194] on section "HOME Log Cabins Log Cabins [90]" at bounding box center [324, 185] width 648 height 108
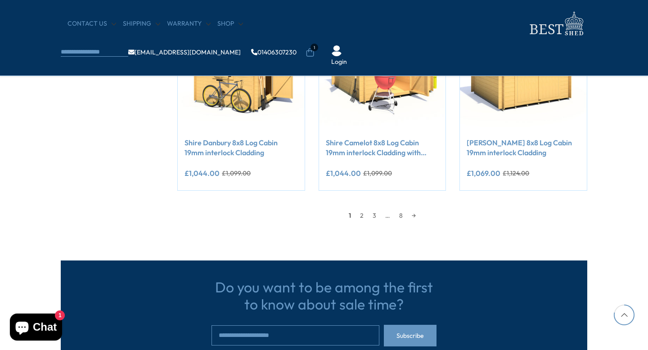
scroll to position [828, 0]
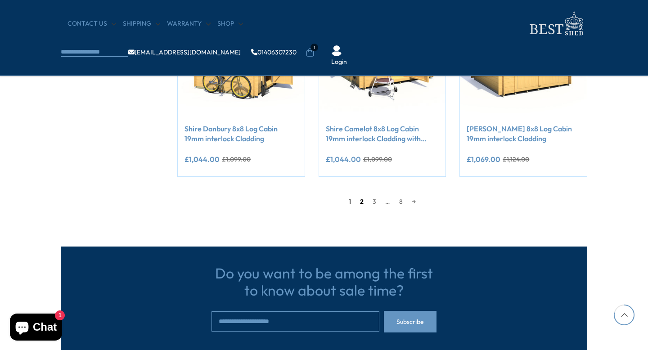
click at [360, 201] on link "2" at bounding box center [362, 202] width 13 height 14
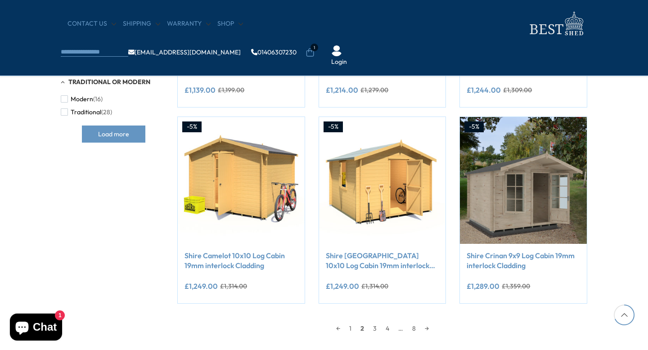
scroll to position [716, 0]
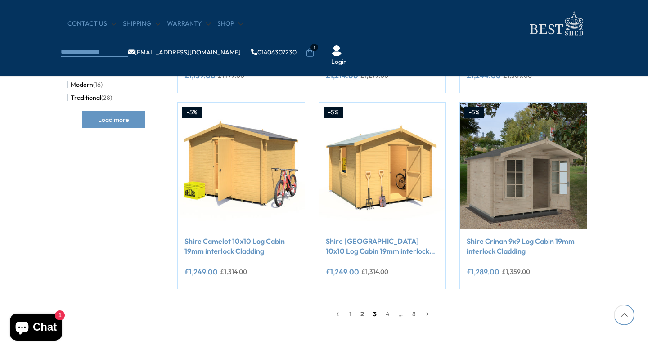
click at [380, 316] on link "3" at bounding box center [375, 314] width 13 height 14
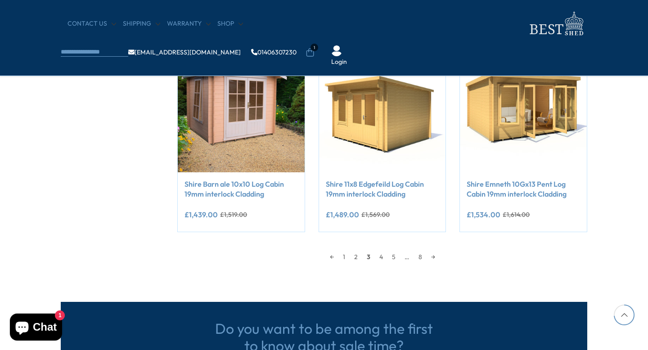
scroll to position [806, 0]
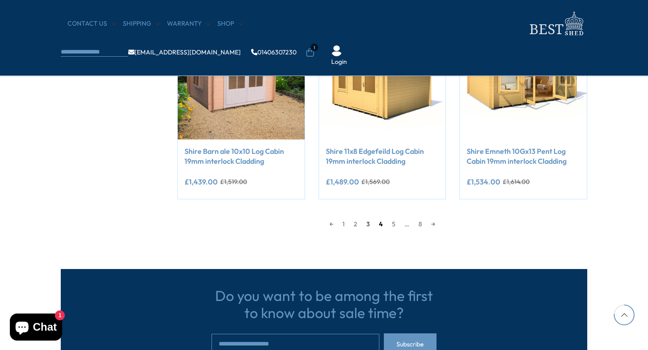
click at [382, 220] on link "4" at bounding box center [380, 224] width 13 height 14
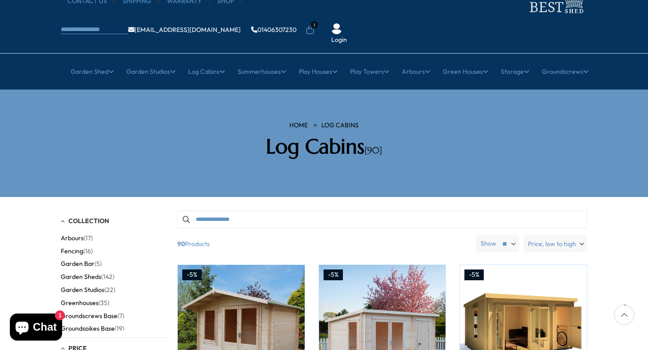
scroll to position [32, 0]
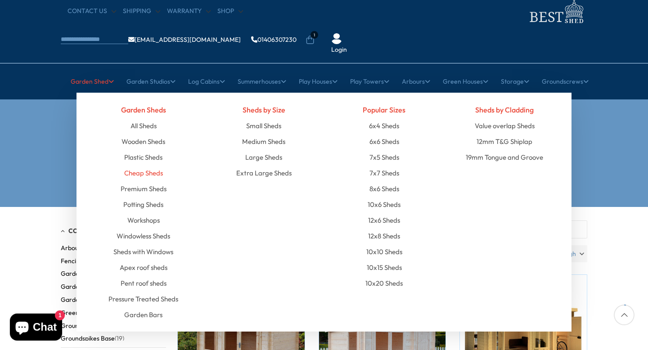
click at [159, 165] on link "Cheap Sheds" at bounding box center [143, 173] width 39 height 16
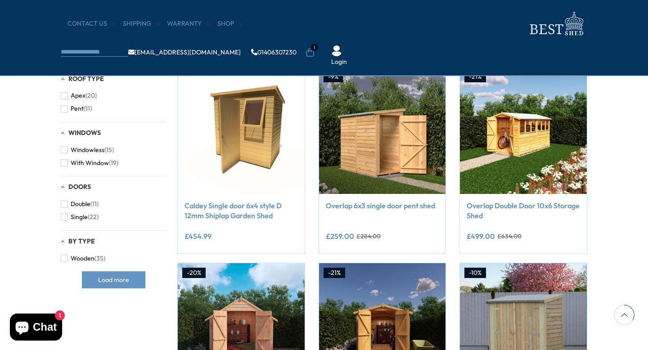
scroll to position [360, 0]
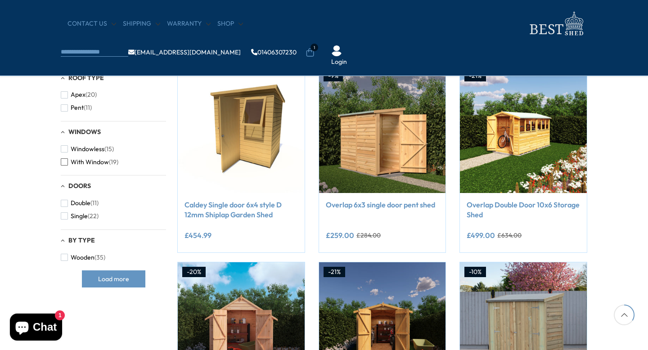
click at [65, 164] on span "button" at bounding box center [64, 161] width 7 height 7
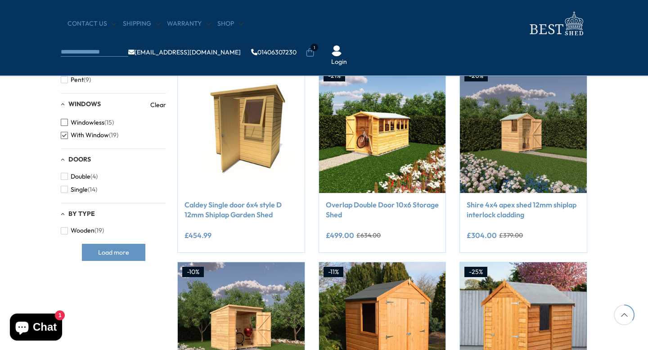
click at [65, 122] on span "button" at bounding box center [64, 122] width 7 height 7
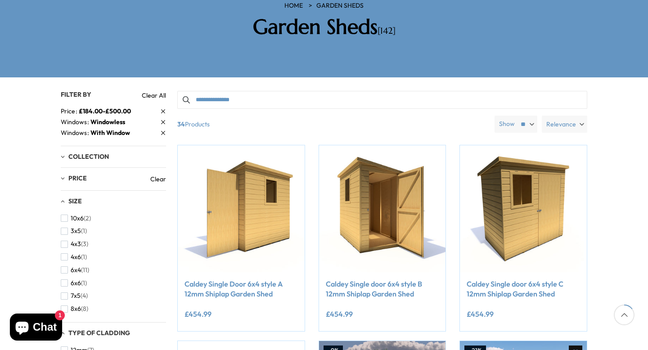
scroll to position [162, 0]
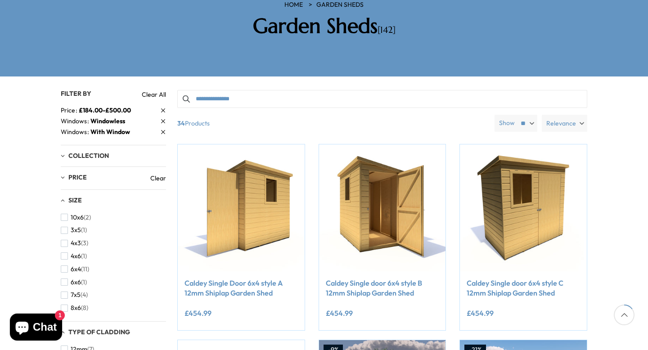
click at [559, 115] on span "Relevance" at bounding box center [561, 123] width 30 height 17
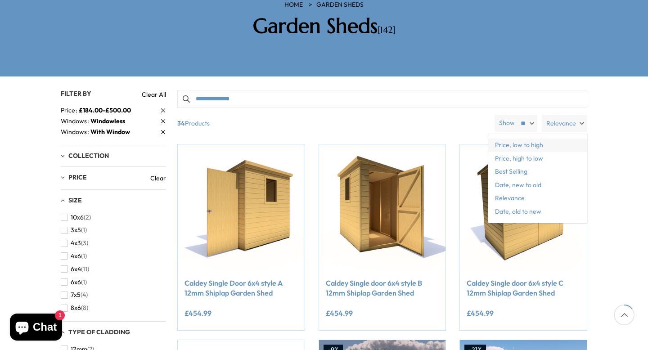
click at [549, 139] on span "Price, low to high" at bounding box center [537, 146] width 99 height 14
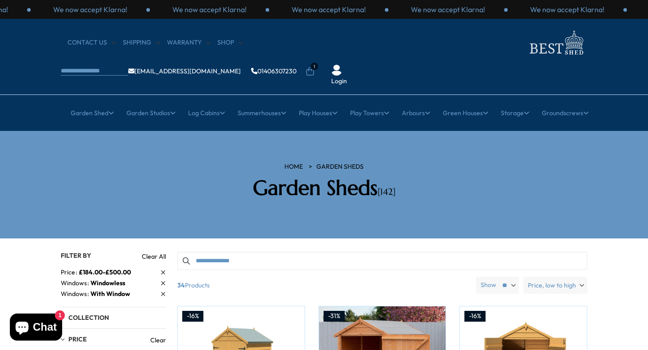
click at [315, 67] on icon at bounding box center [310, 71] width 9 height 9
